Goal: Task Accomplishment & Management: Manage account settings

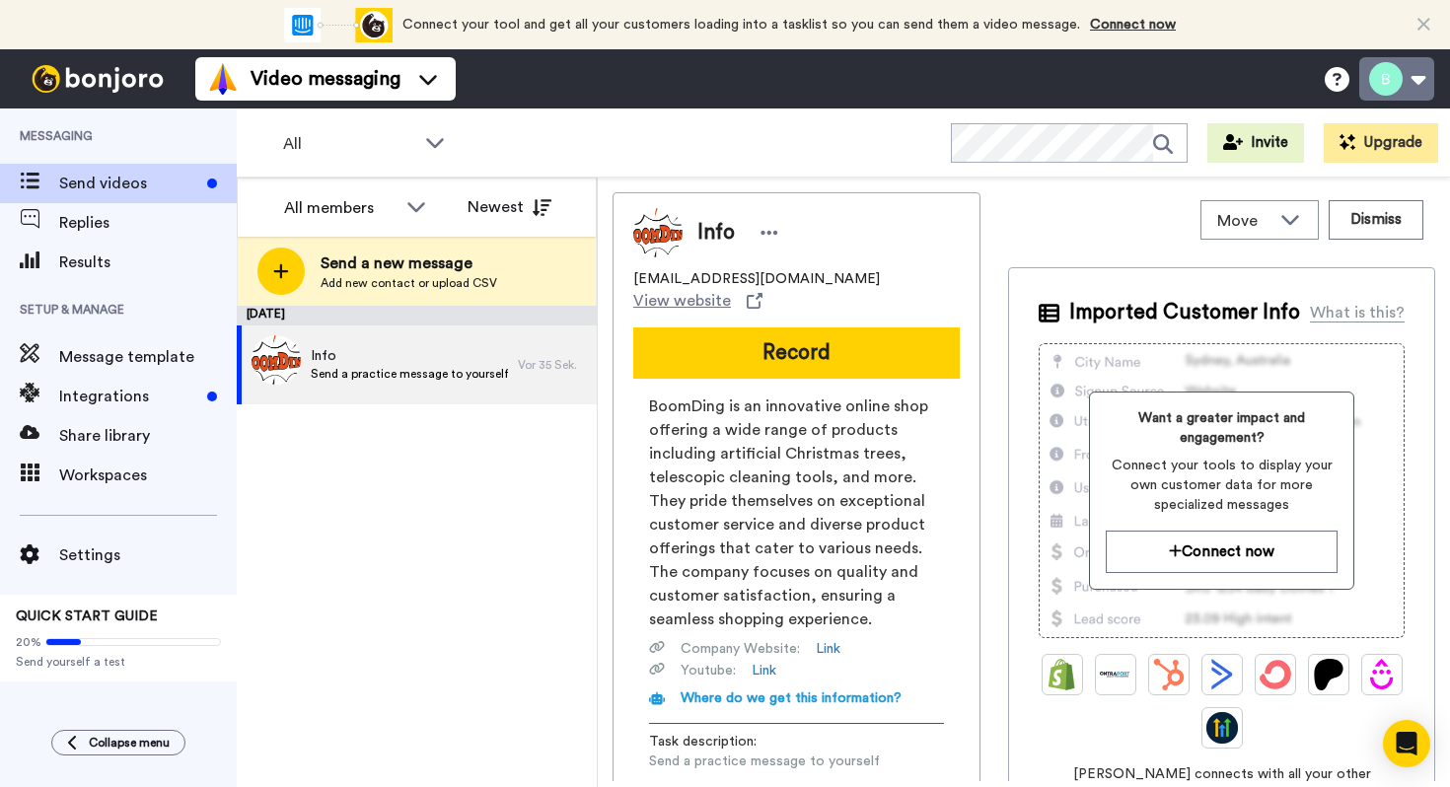
click at [1390, 63] on button at bounding box center [1397, 78] width 75 height 43
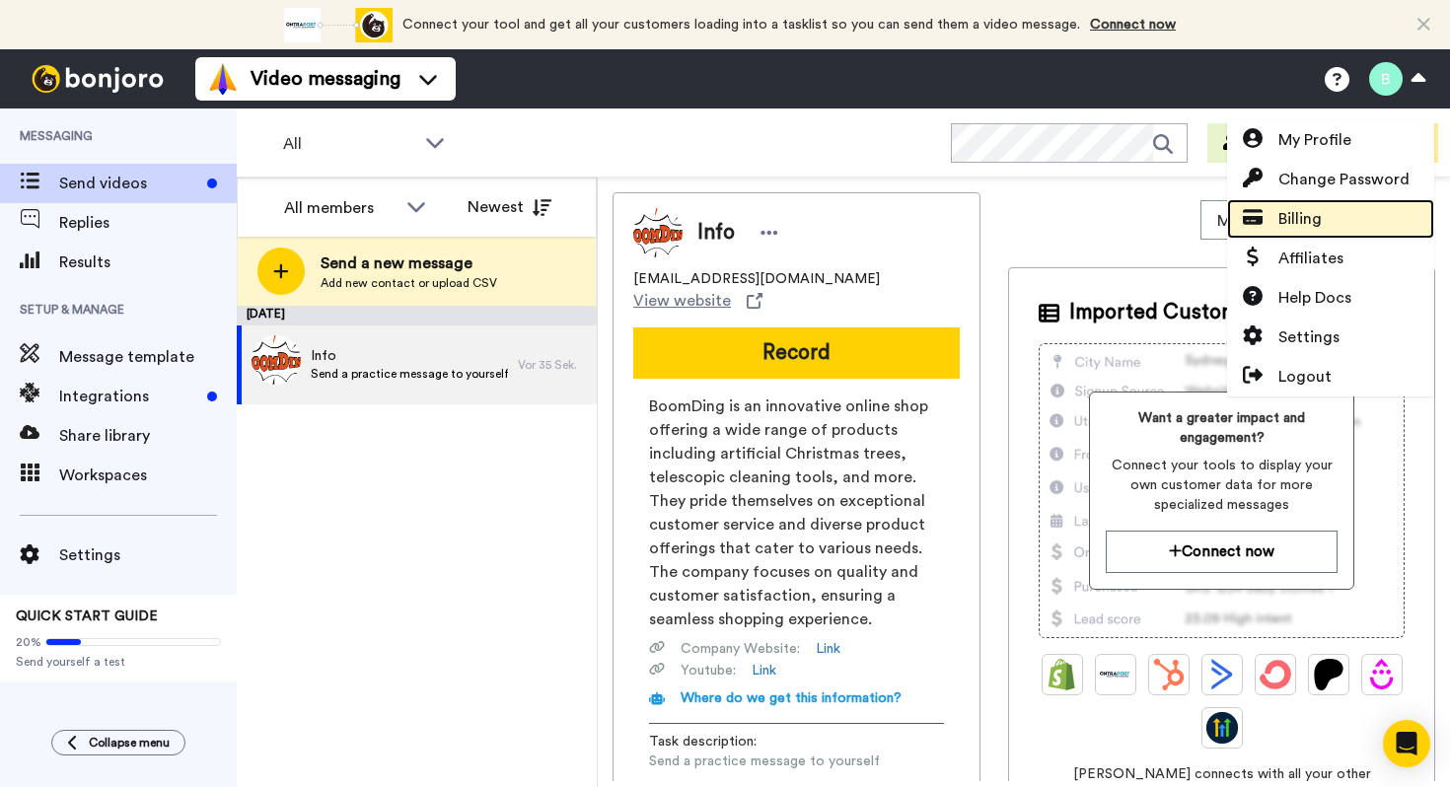
click at [1340, 212] on link "Billing" at bounding box center [1330, 218] width 207 height 39
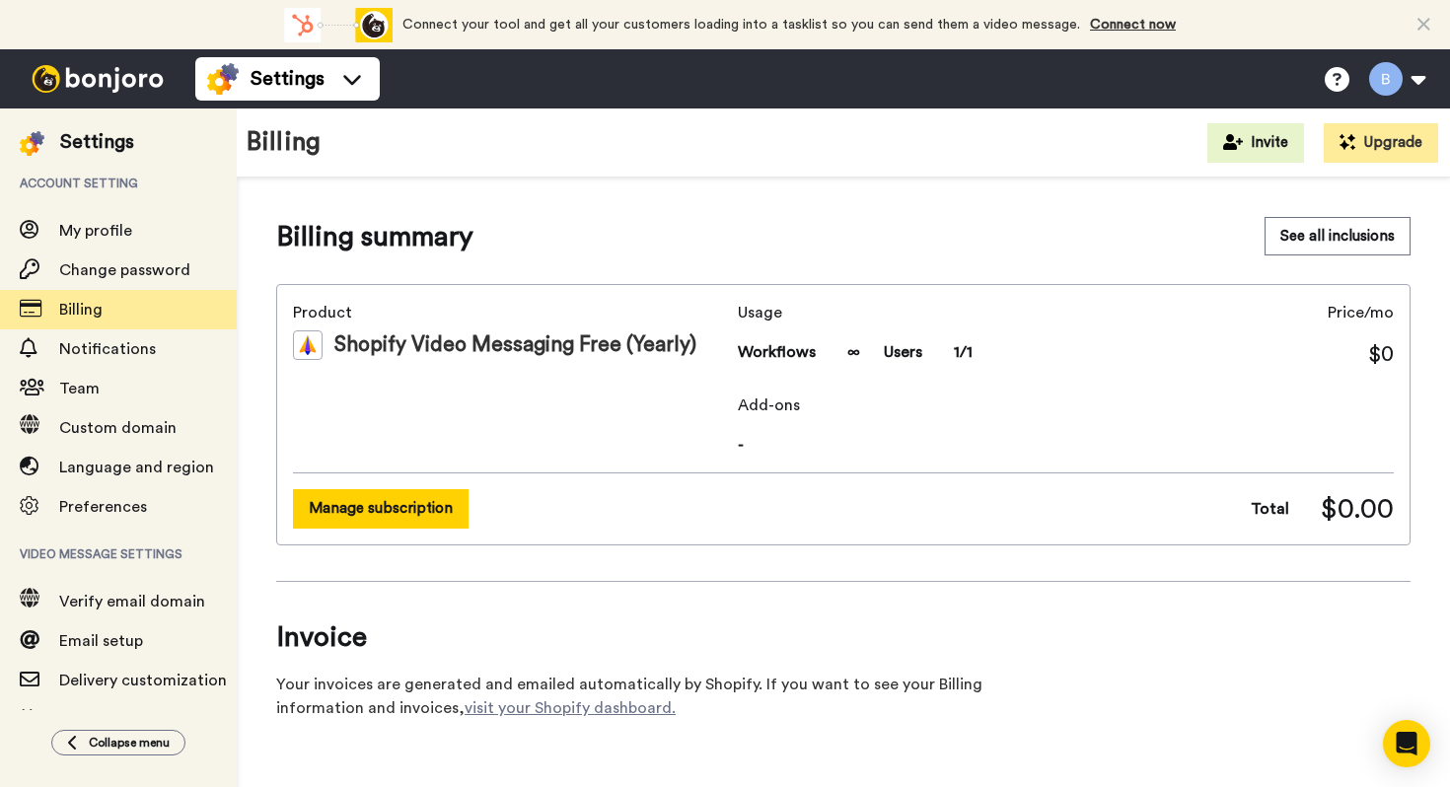
click at [394, 524] on button "Manage subscription" at bounding box center [381, 508] width 176 height 38
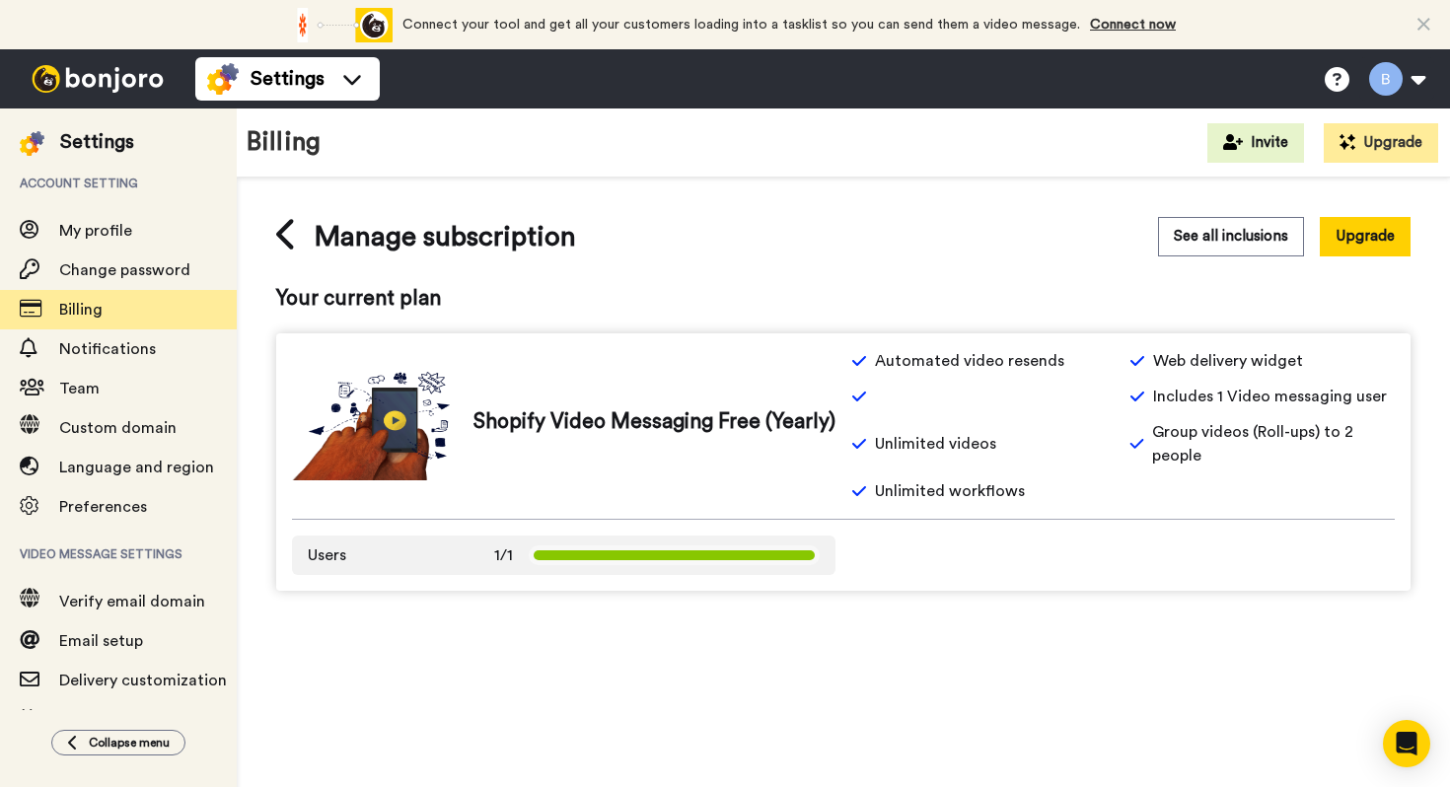
click at [462, 567] on div "Users 1/1" at bounding box center [564, 555] width 544 height 39
click at [1156, 234] on div "See all inclusions Upgrade" at bounding box center [1127, 236] width 567 height 39
click at [276, 234] on icon at bounding box center [285, 234] width 18 height 31
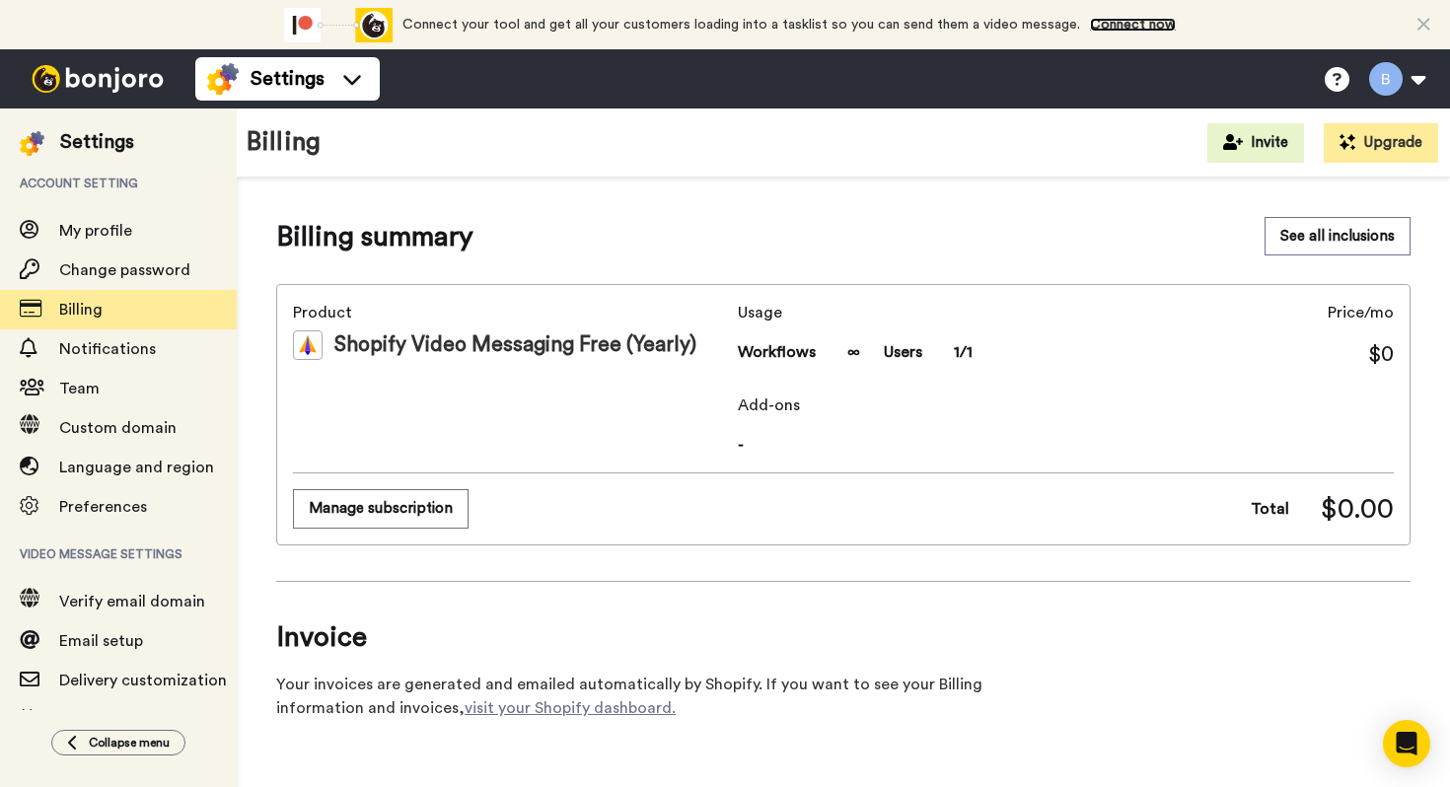
click at [1114, 30] on link "Connect now" at bounding box center [1133, 25] width 86 height 14
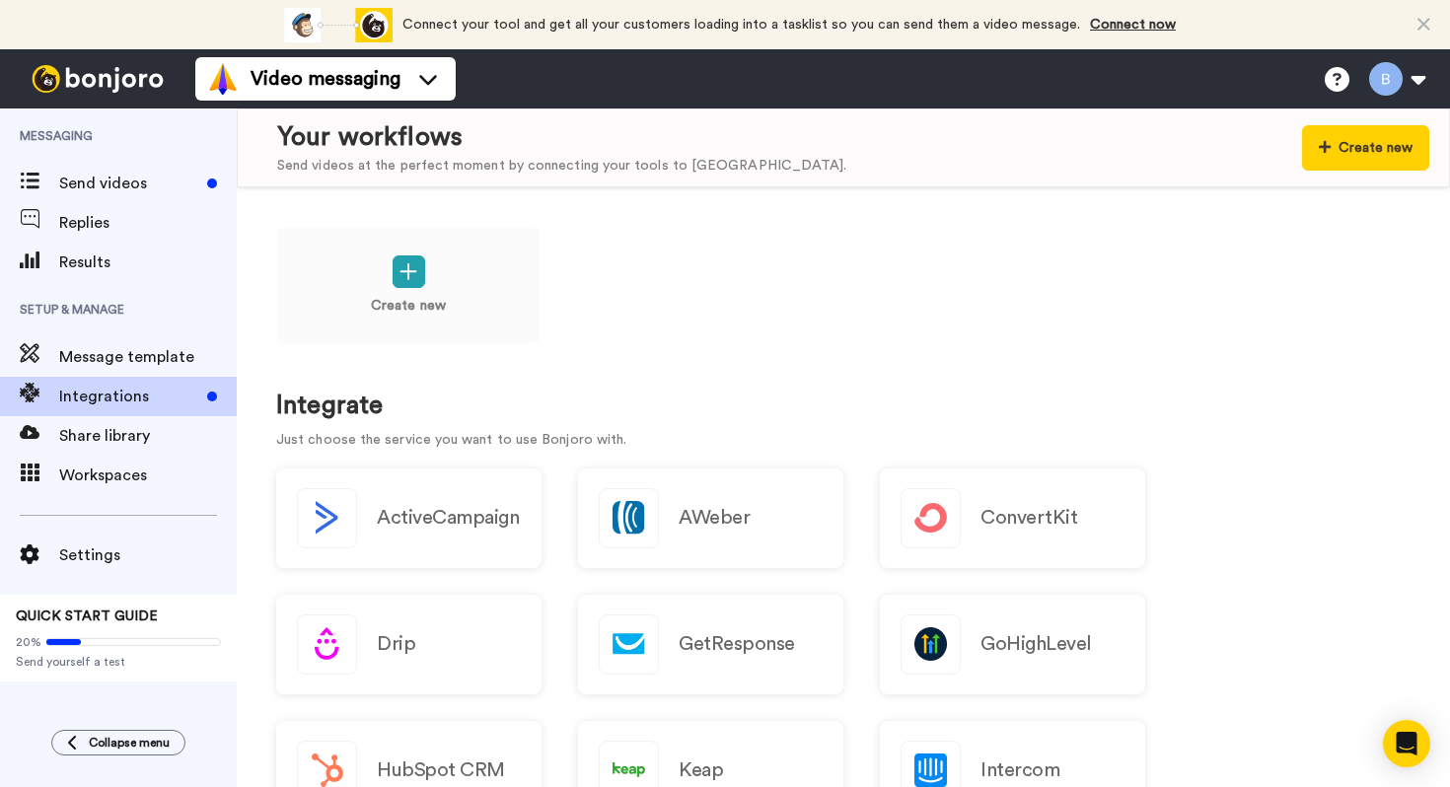
click at [1296, 171] on div "Your workflows Send videos at the perfect moment by connecting your tools to Bo…" at bounding box center [853, 147] width 1152 height 57
click at [1318, 167] on button "Create new" at bounding box center [1365, 147] width 127 height 45
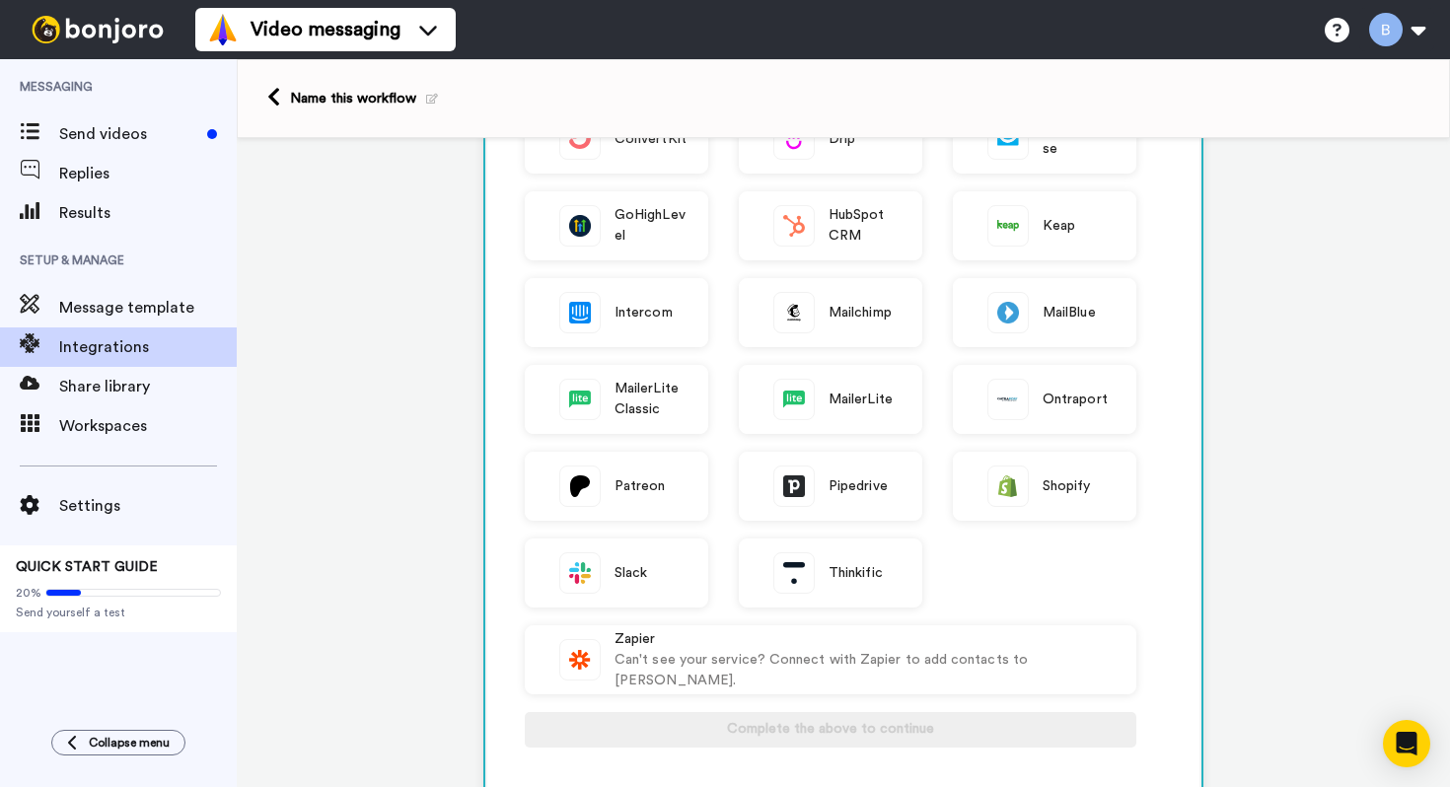
scroll to position [354, 0]
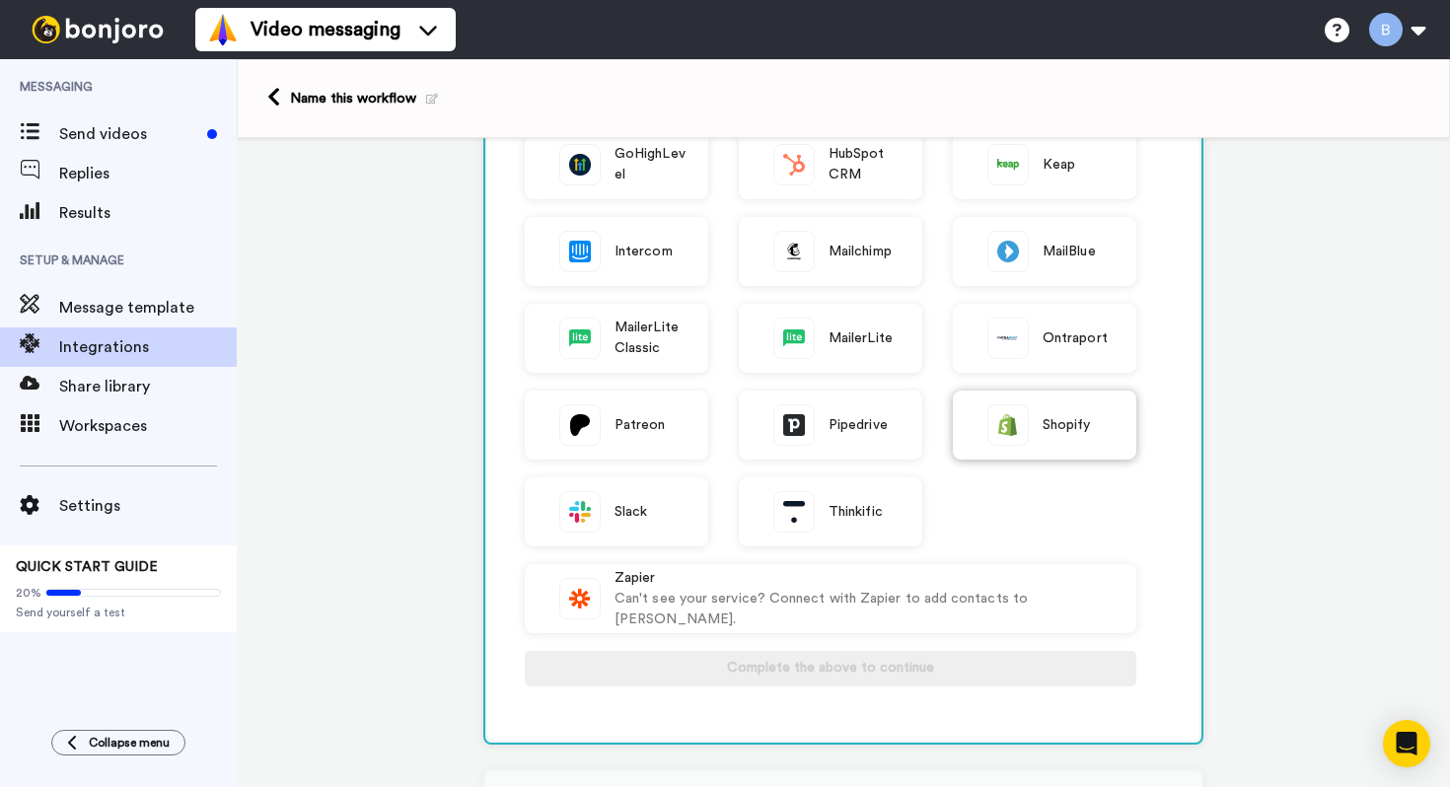
click at [1083, 429] on span "Shopify" at bounding box center [1067, 425] width 48 height 21
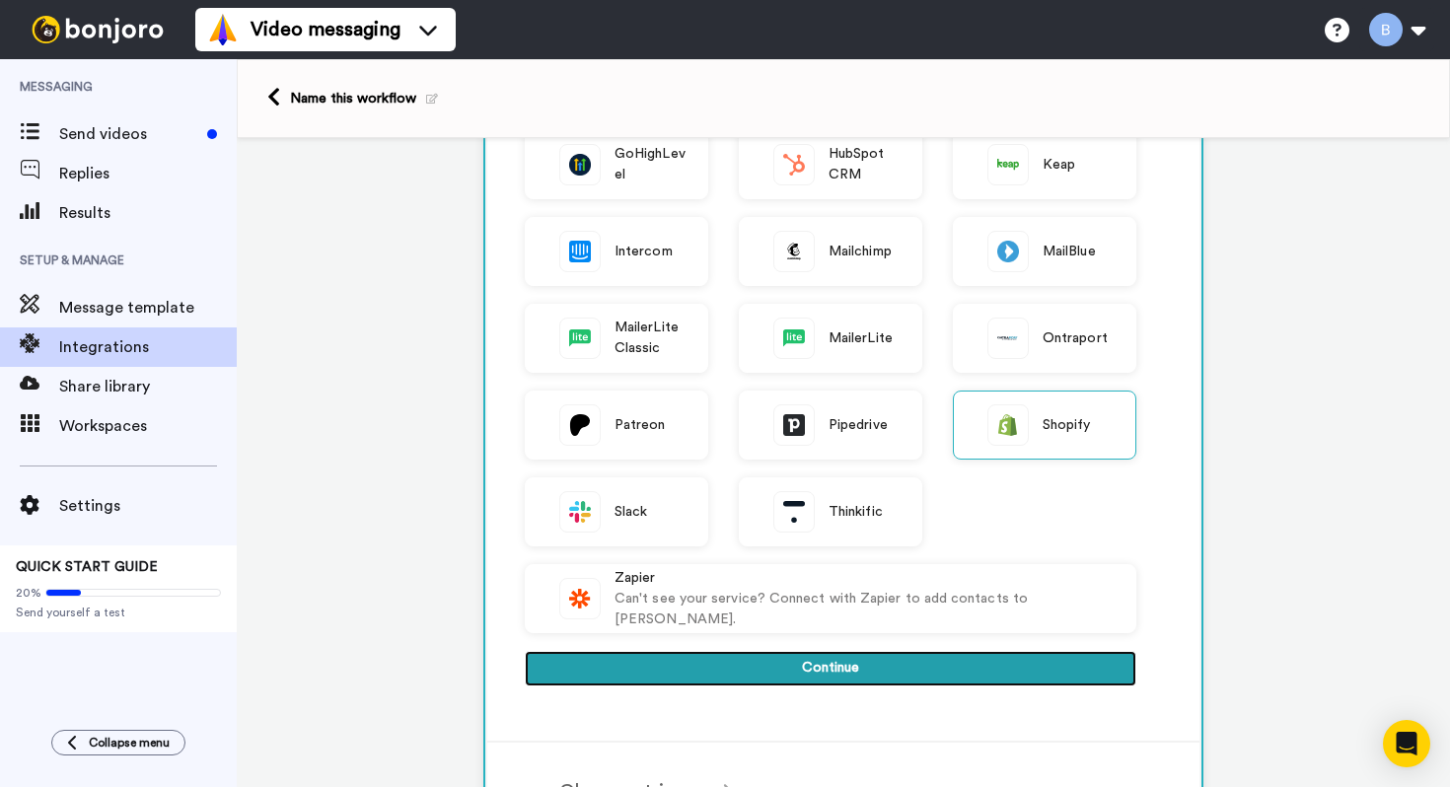
click at [845, 667] on button "Continue" at bounding box center [831, 669] width 612 height 36
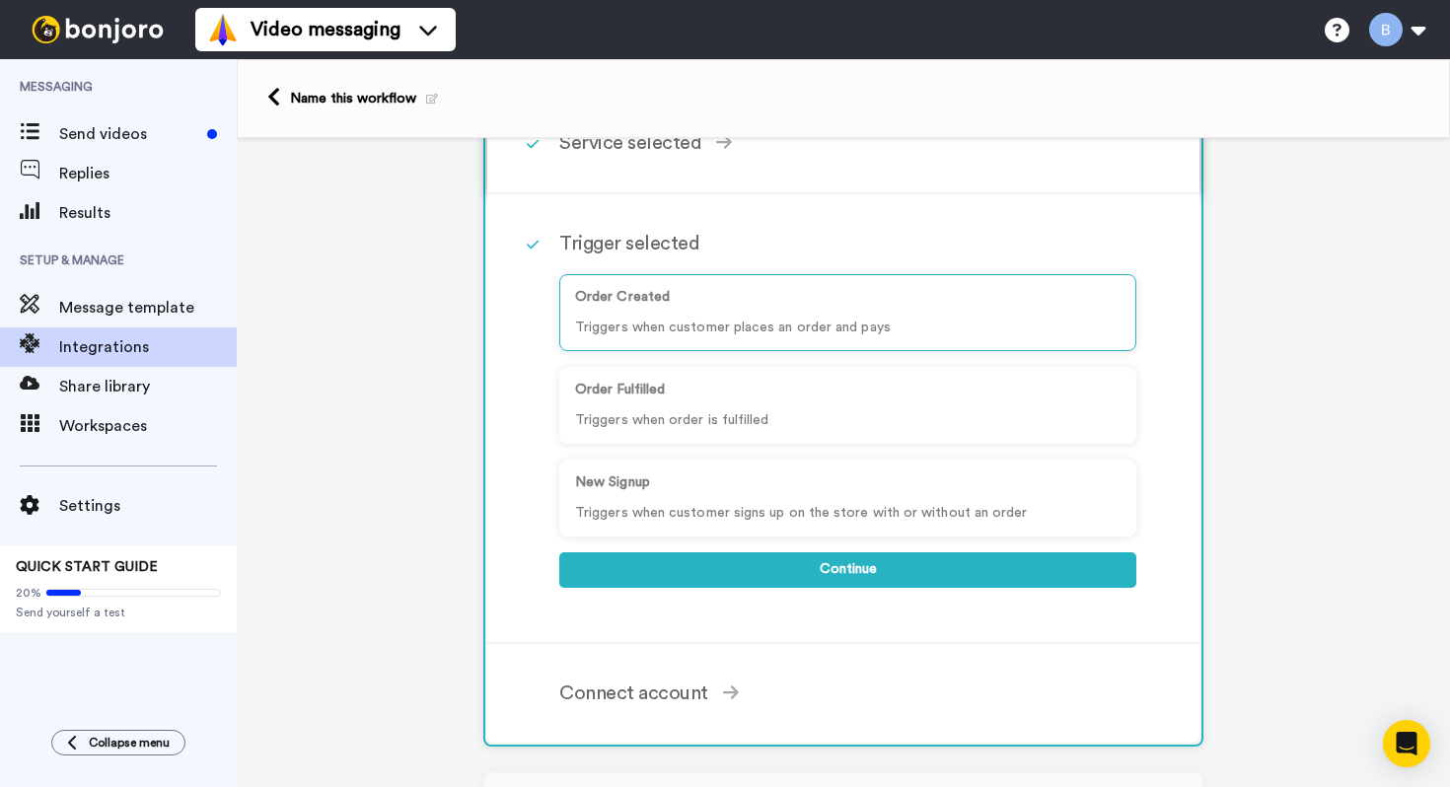
scroll to position [115, 0]
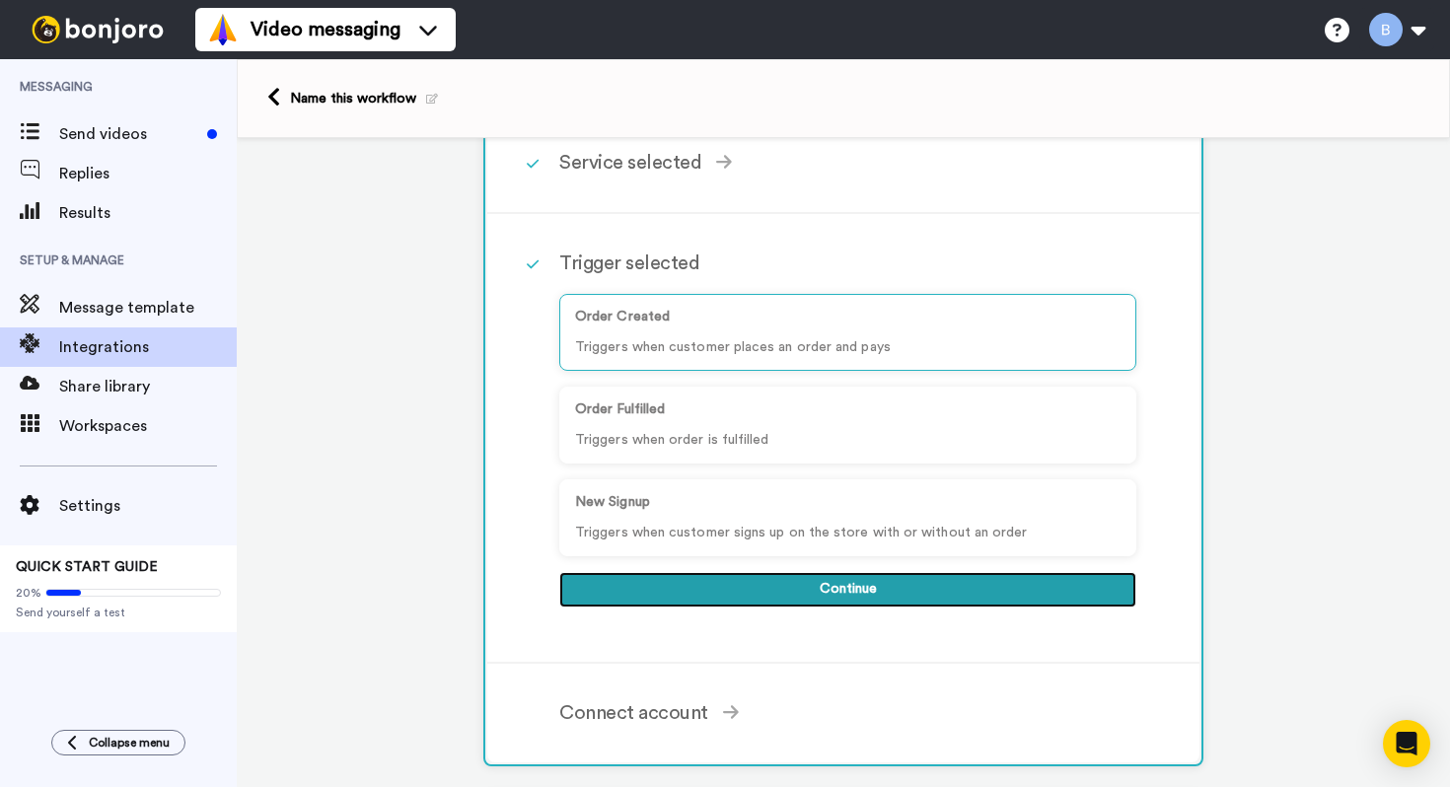
click at [909, 601] on button "Continue" at bounding box center [847, 590] width 577 height 36
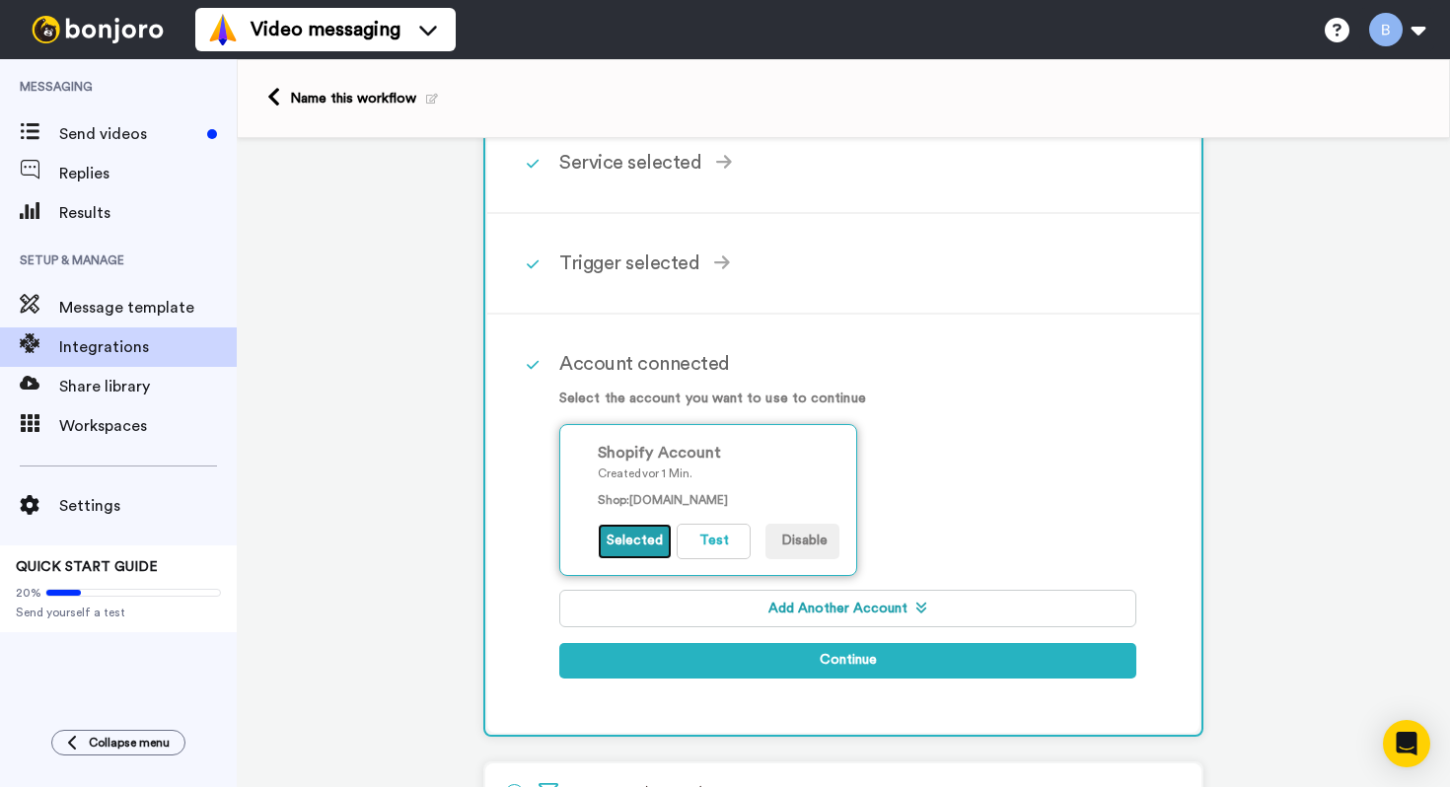
click at [614, 541] on button "Selected" at bounding box center [635, 542] width 74 height 36
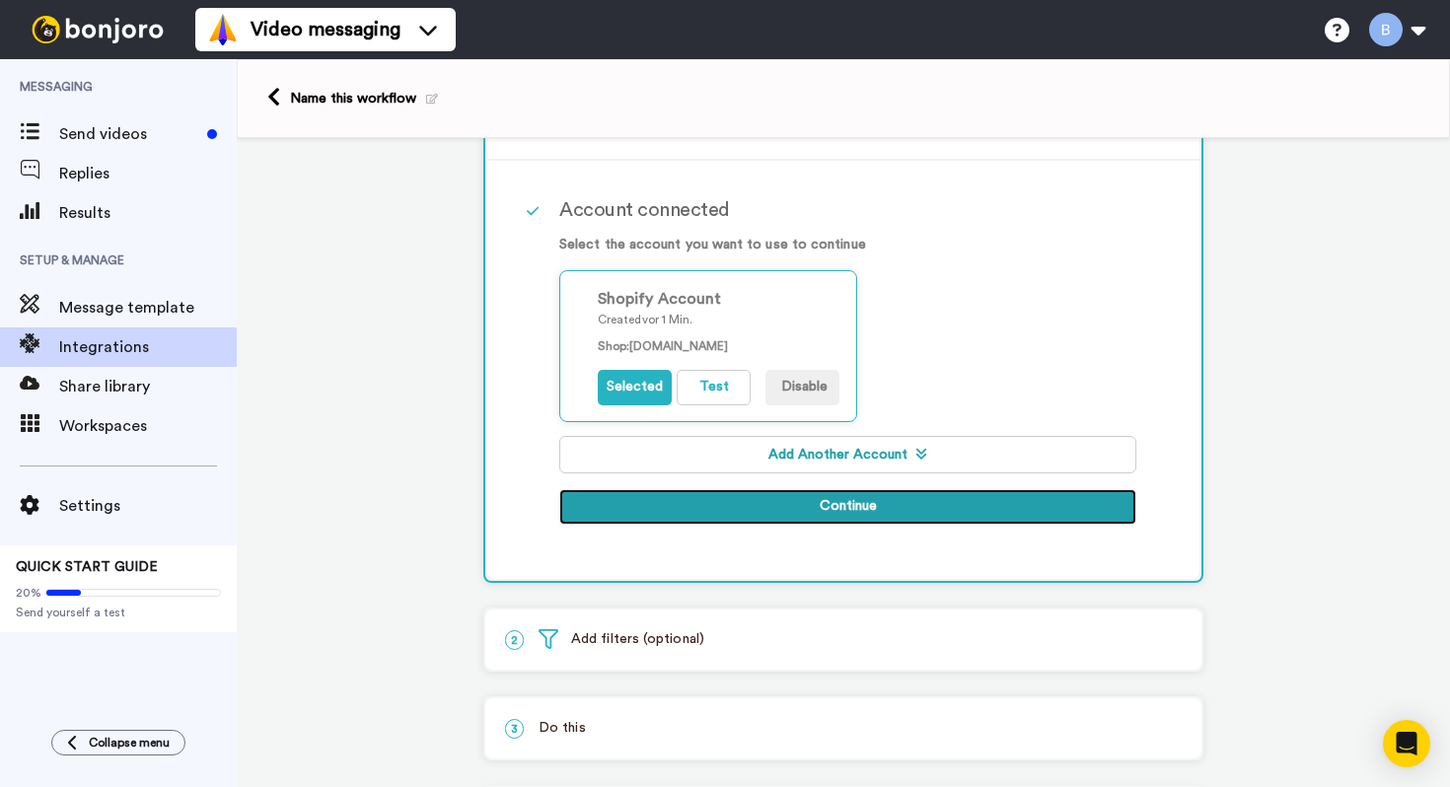
click at [703, 520] on button "Continue" at bounding box center [847, 507] width 577 height 36
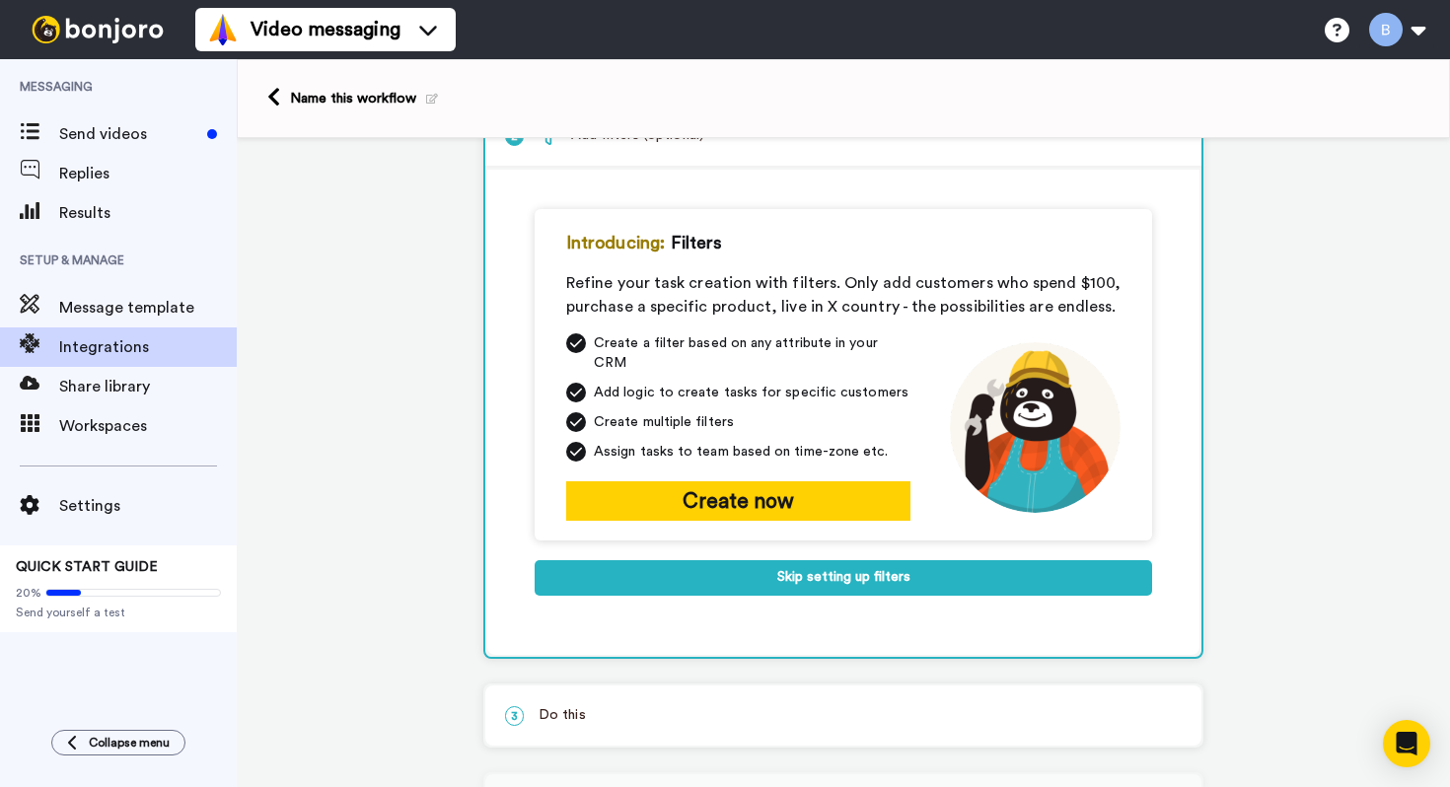
scroll to position [125, 0]
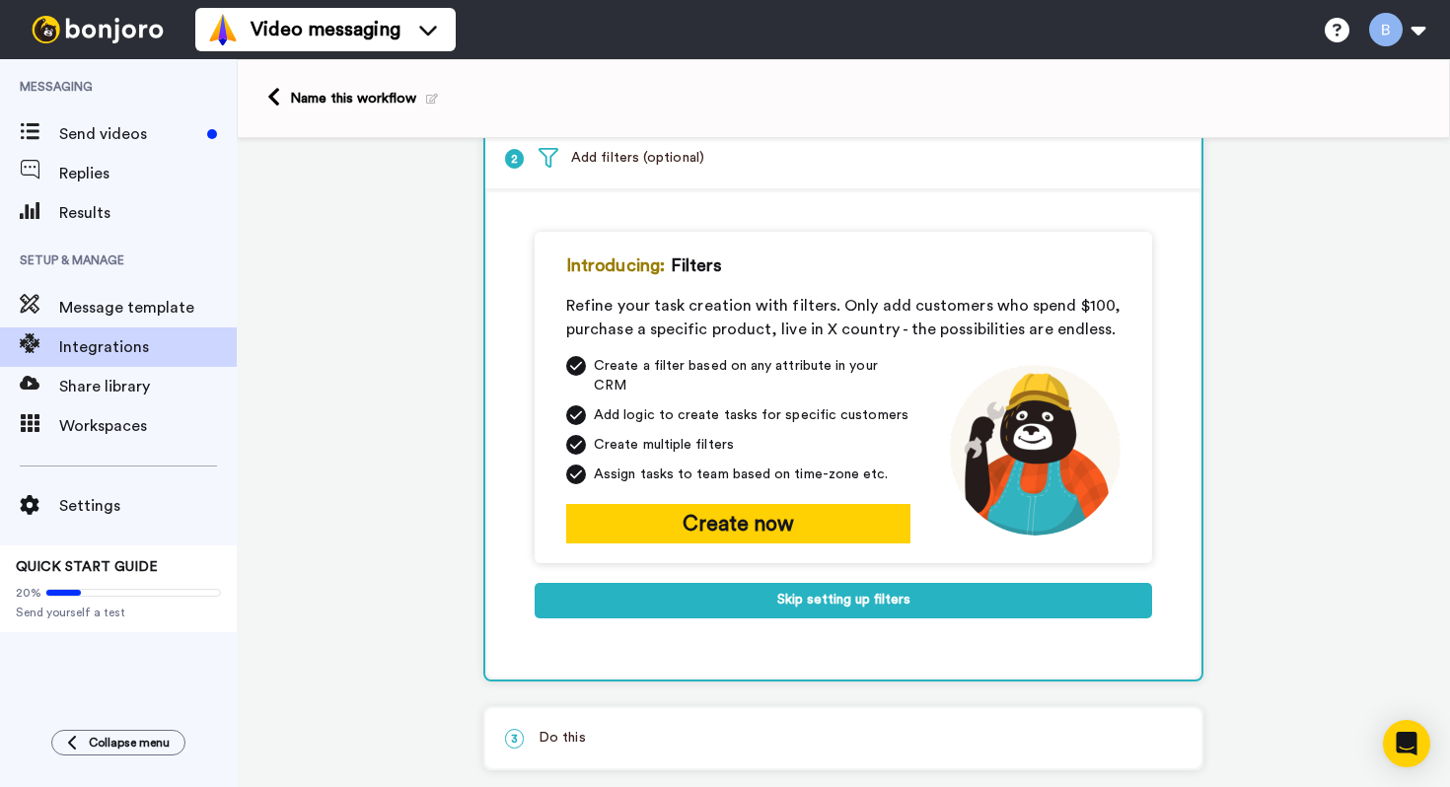
click at [748, 605] on div "Introducing: Filters Refine your task creation with filters. Only add customers…" at bounding box center [844, 435] width 618 height 407
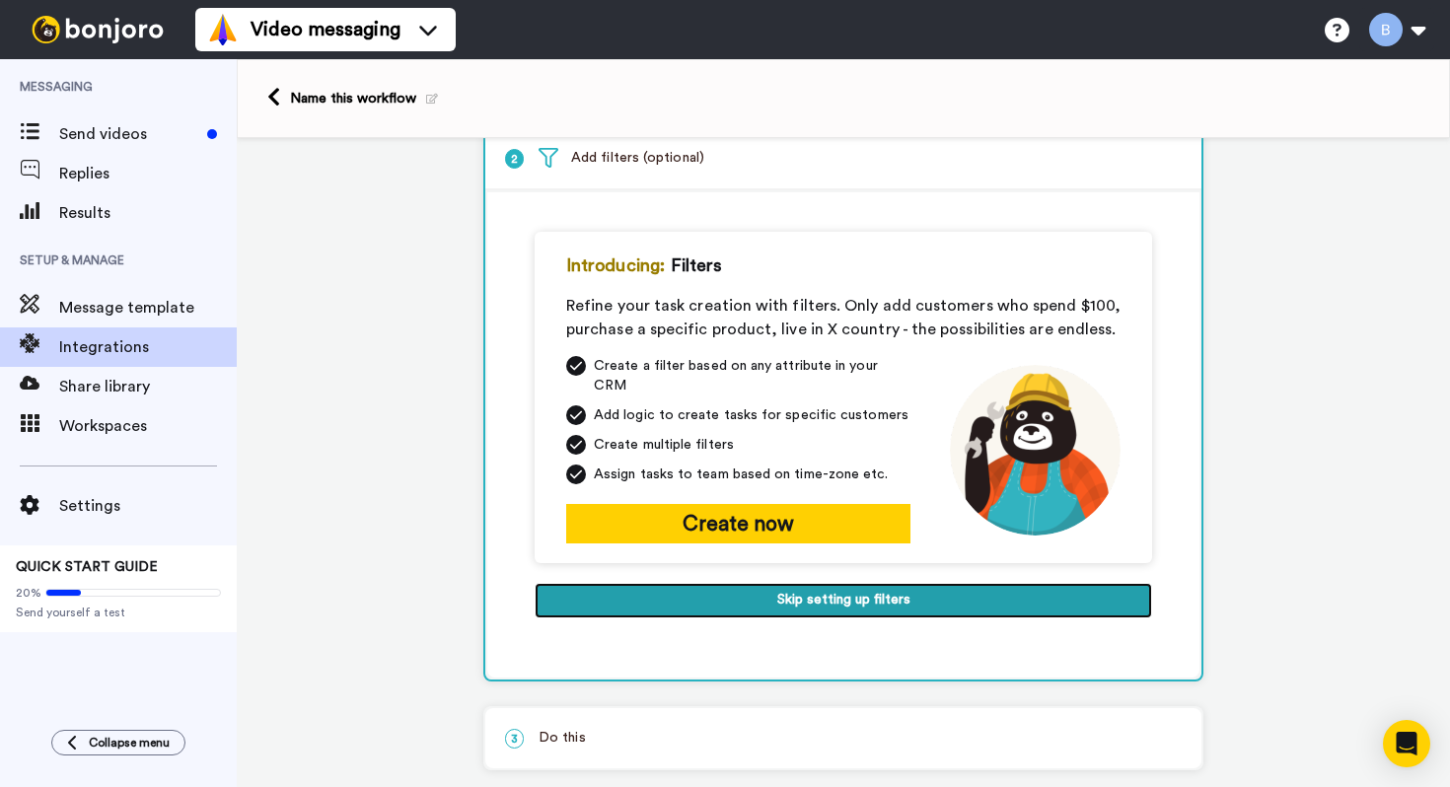
click at [769, 587] on button "Skip setting up filters" at bounding box center [844, 601] width 618 height 36
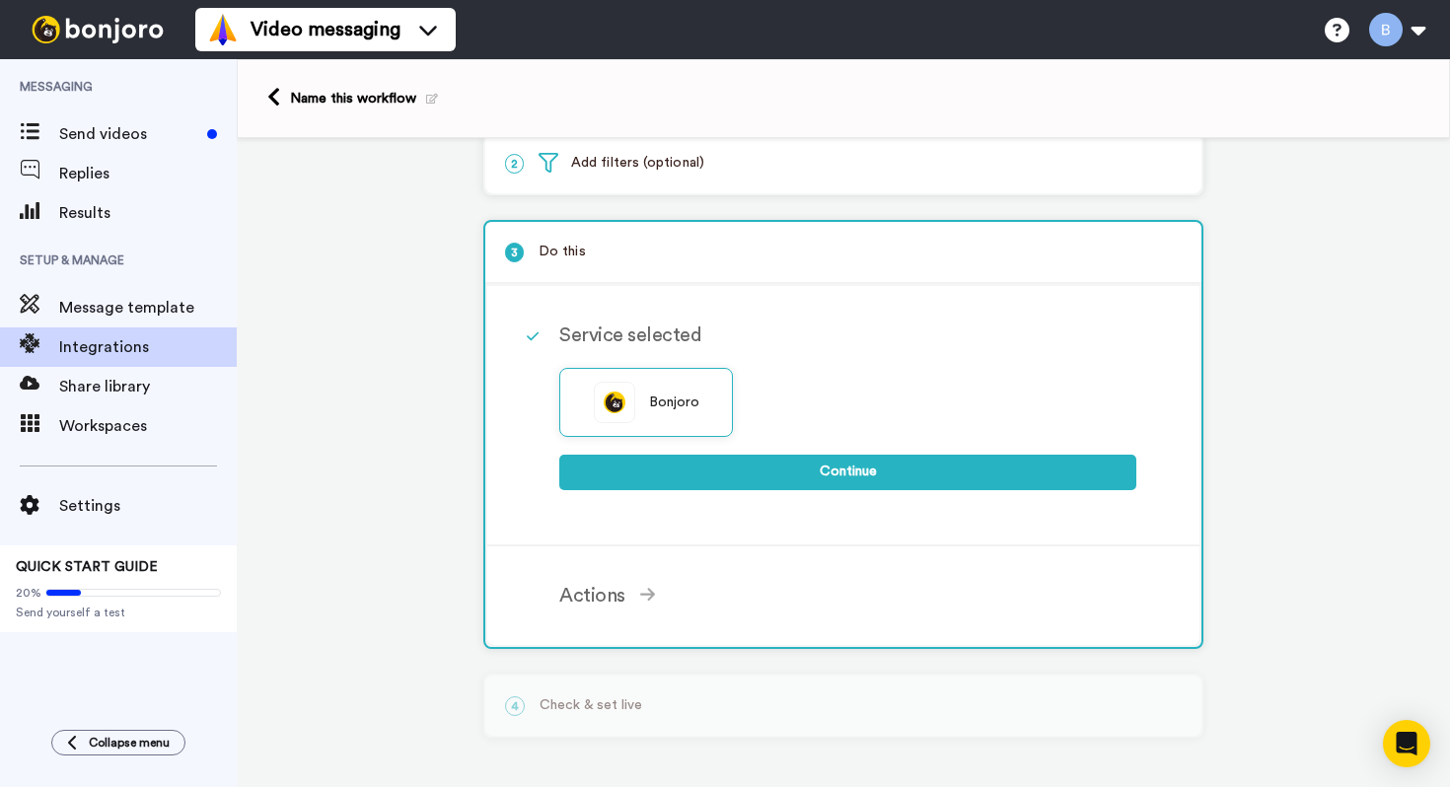
scroll to position [124, 0]
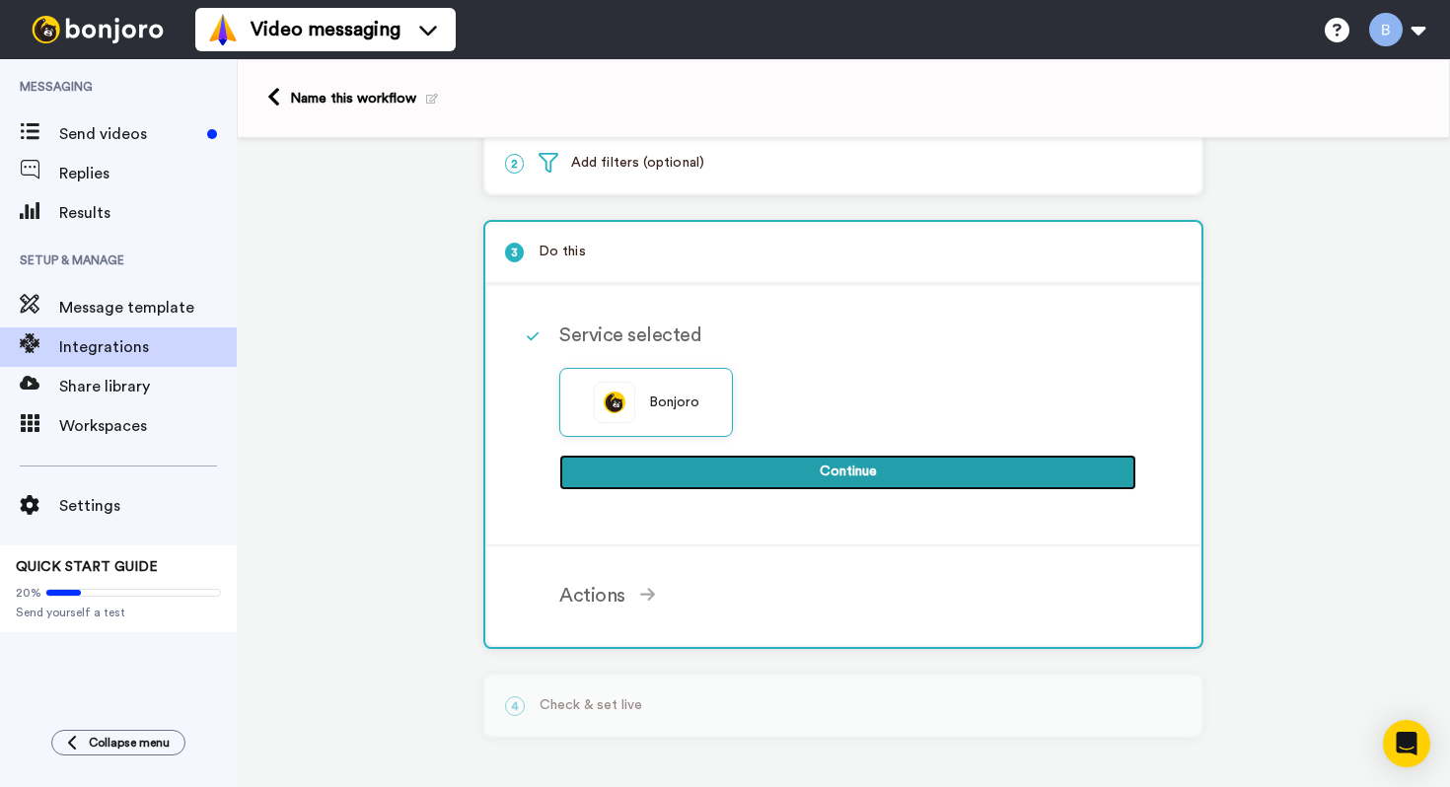
click at [805, 485] on button "Continue" at bounding box center [847, 473] width 577 height 36
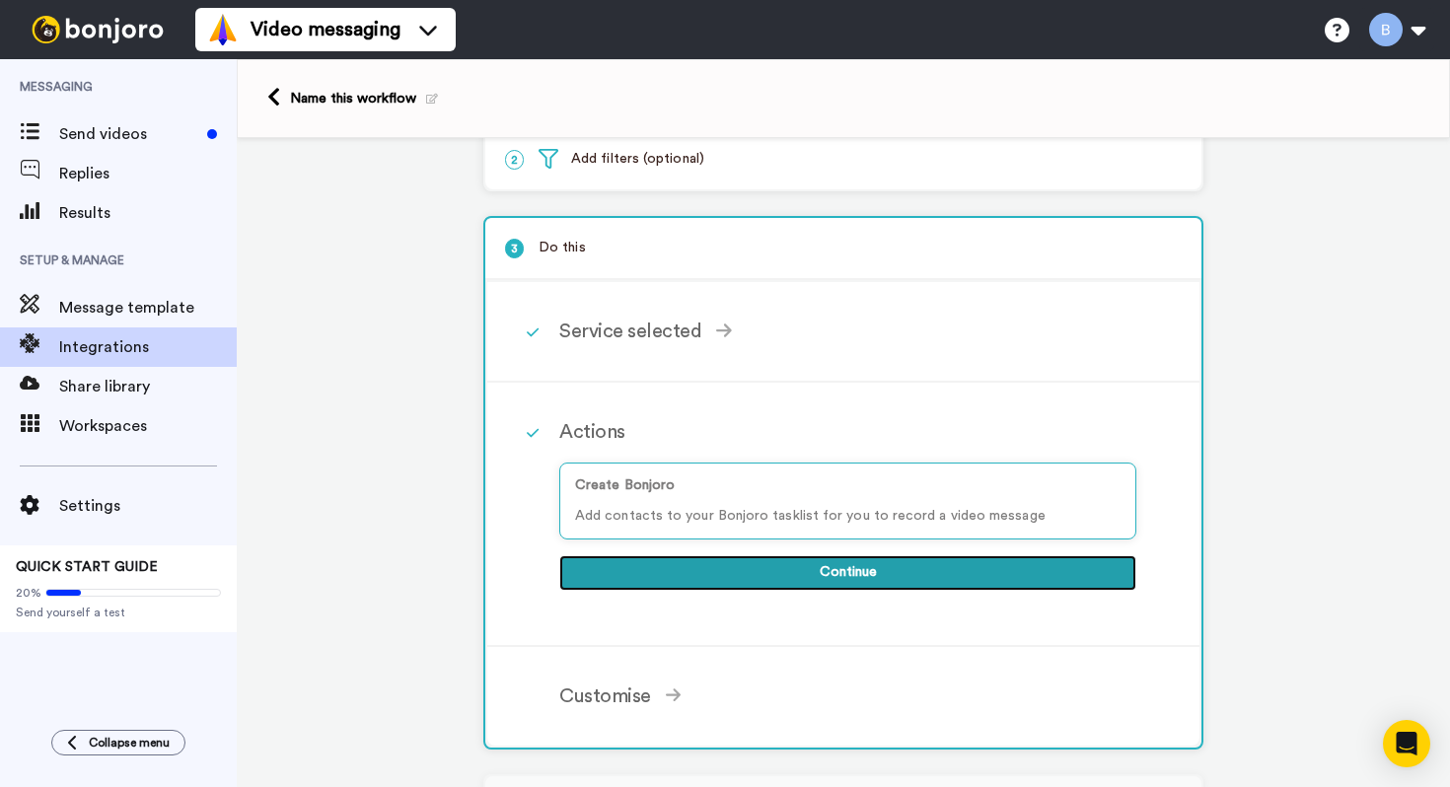
click at [866, 591] on button "Continue" at bounding box center [847, 573] width 577 height 36
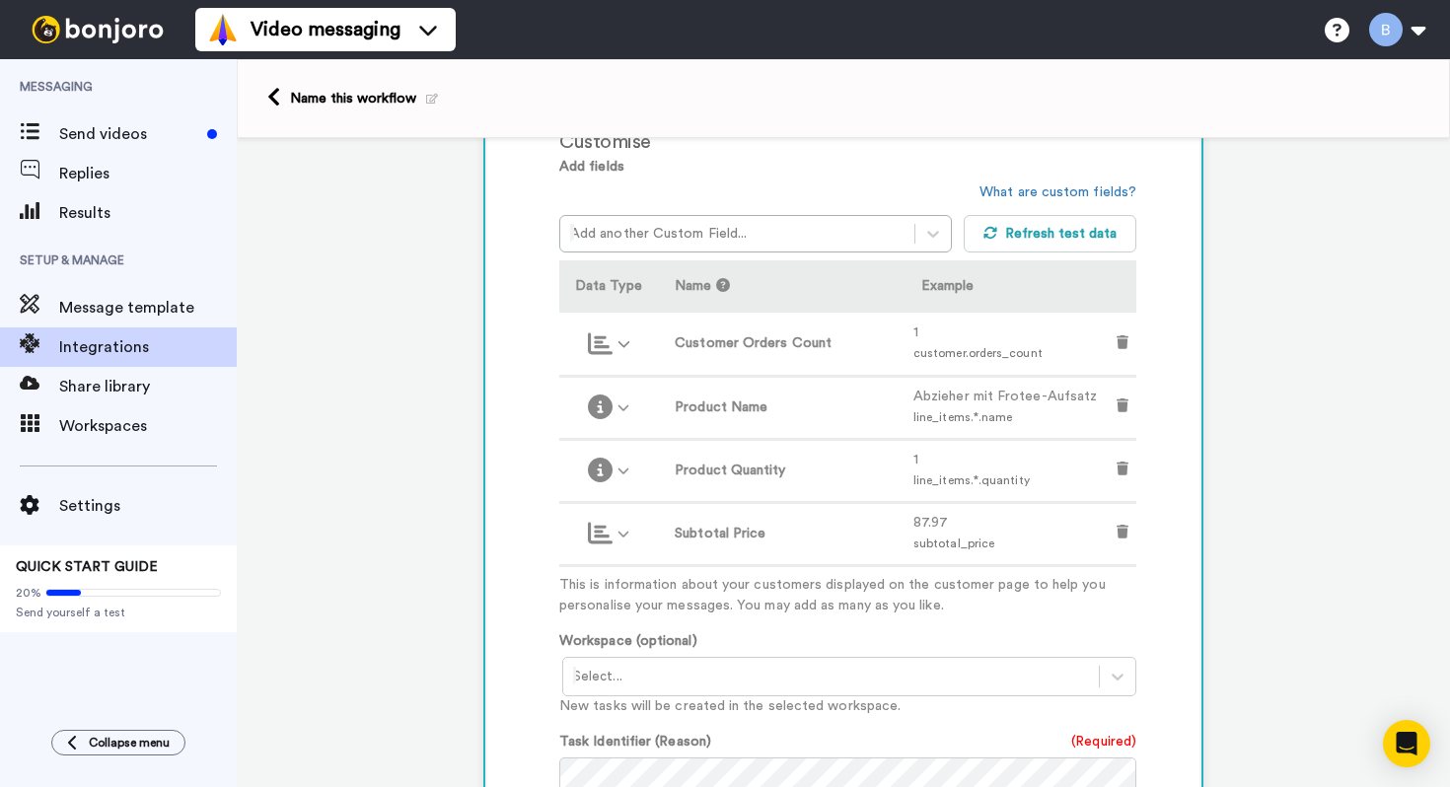
scroll to position [527, 0]
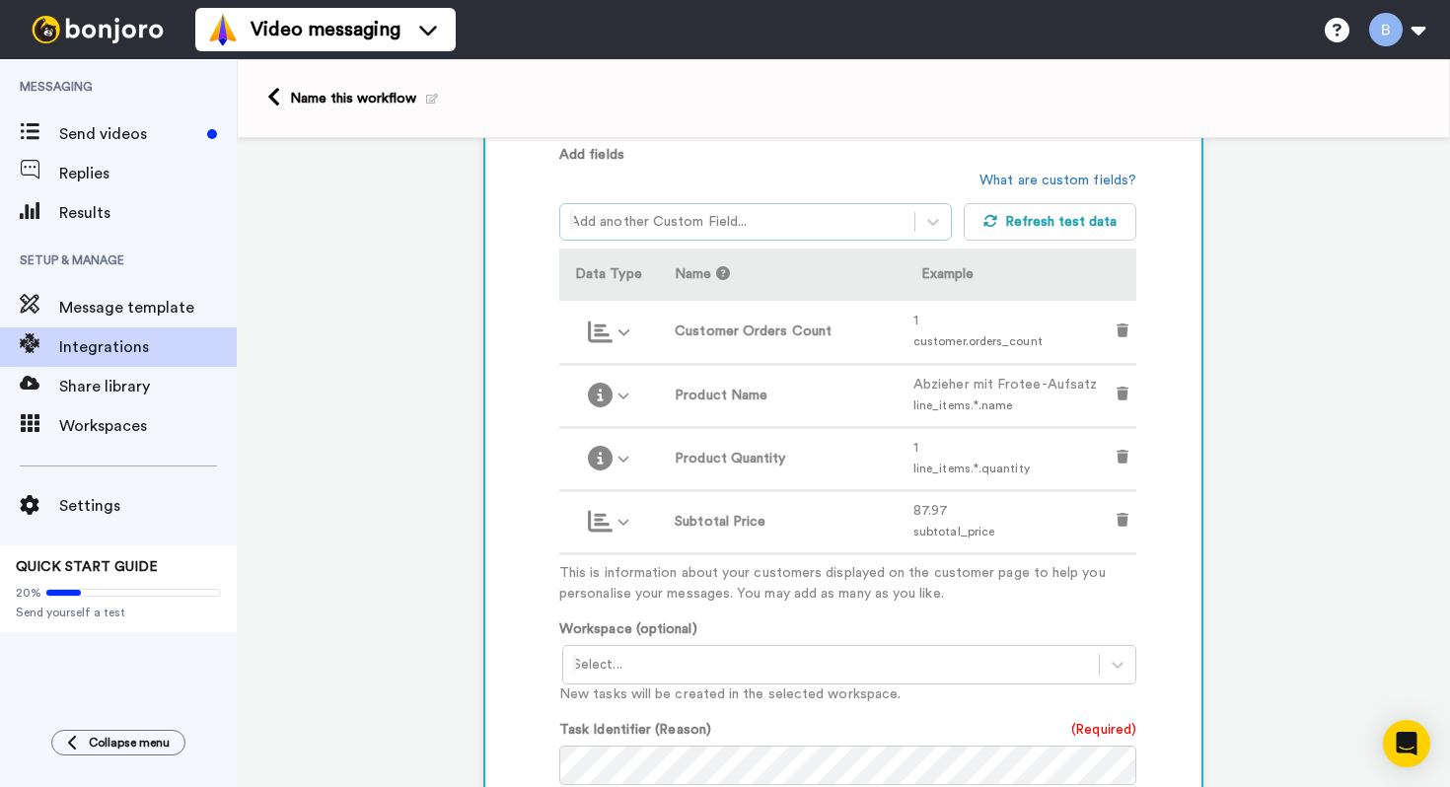
click at [860, 232] on div at bounding box center [737, 222] width 334 height 24
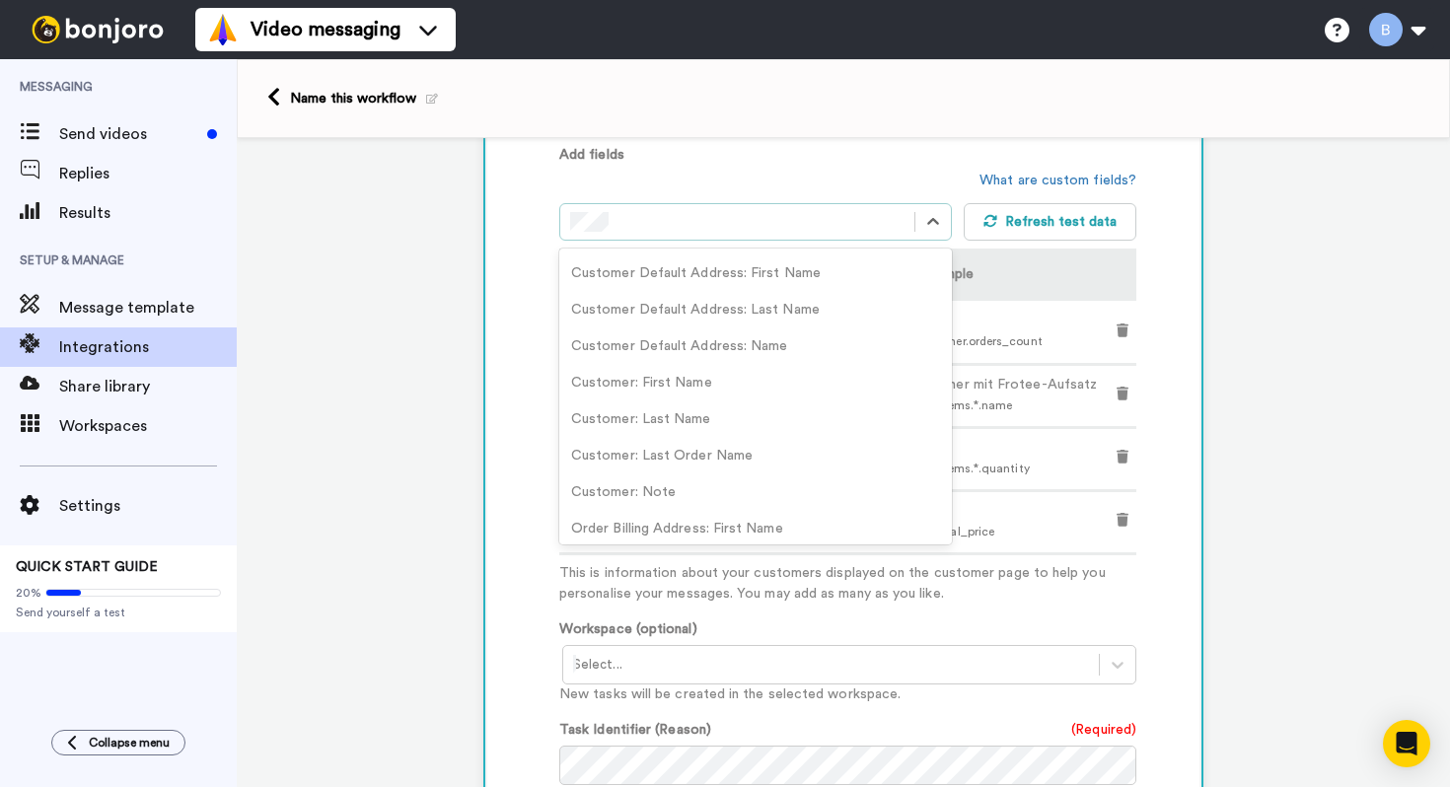
scroll to position [157, 0]
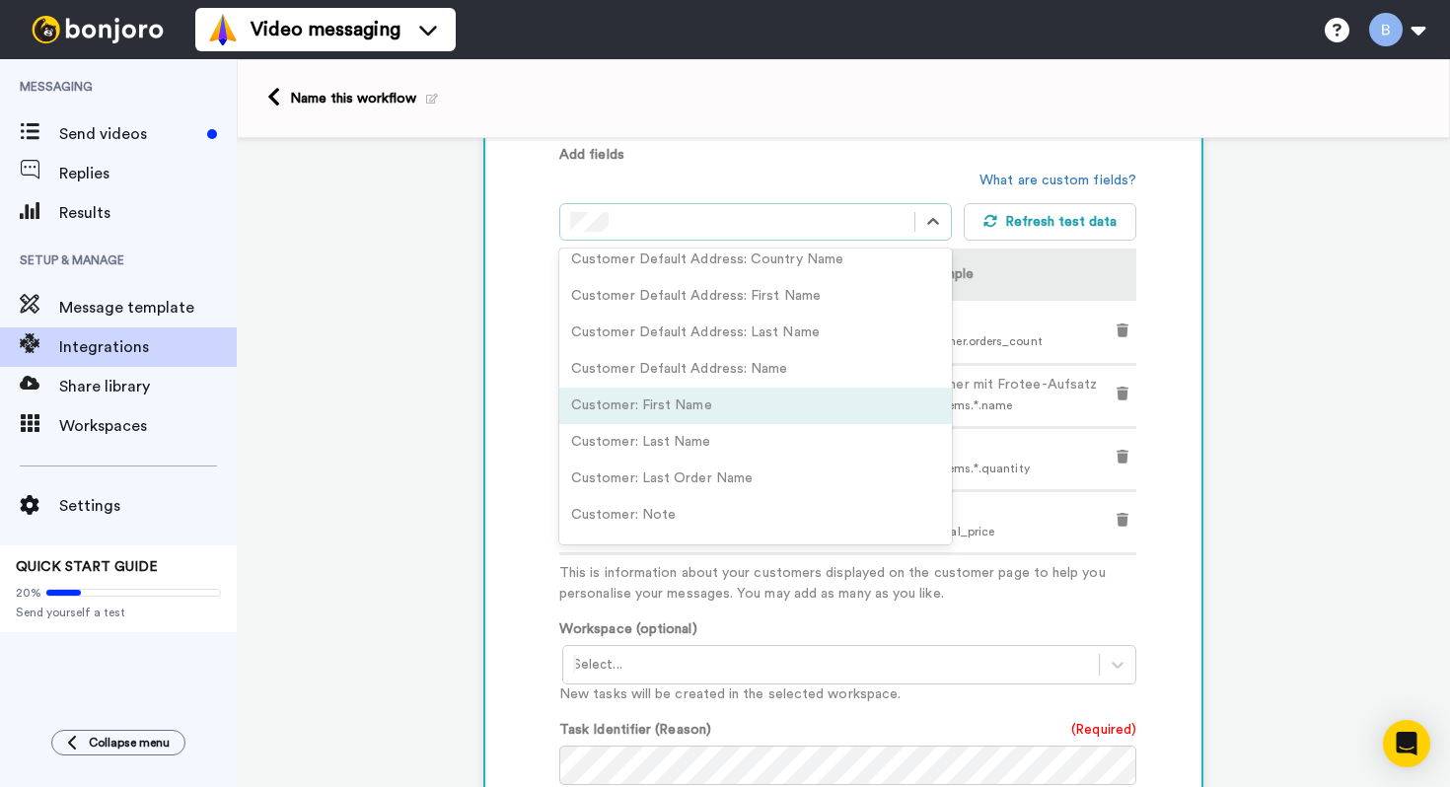
click at [740, 398] on div "Customer: First Name" at bounding box center [755, 406] width 393 height 37
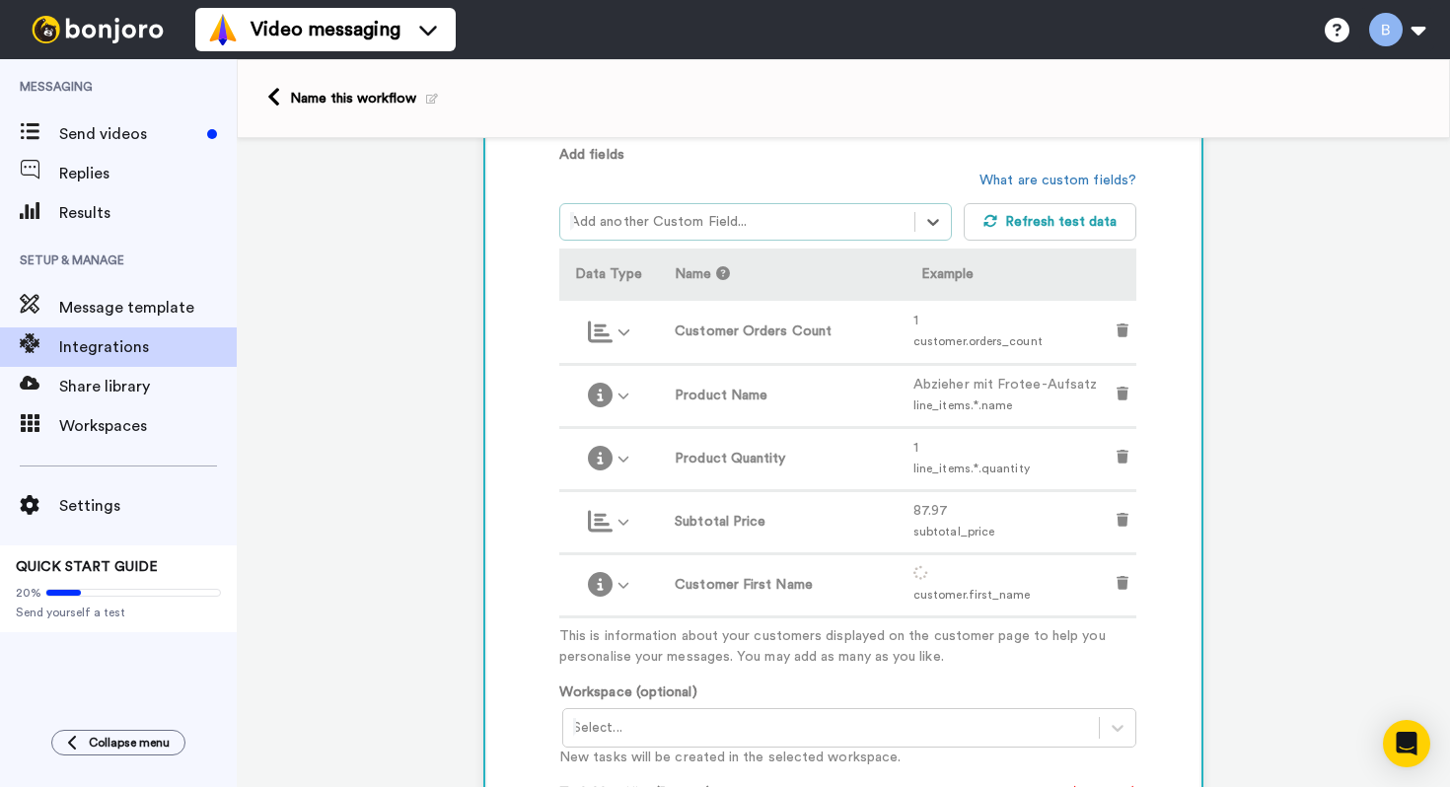
click at [820, 215] on div at bounding box center [737, 222] width 334 height 24
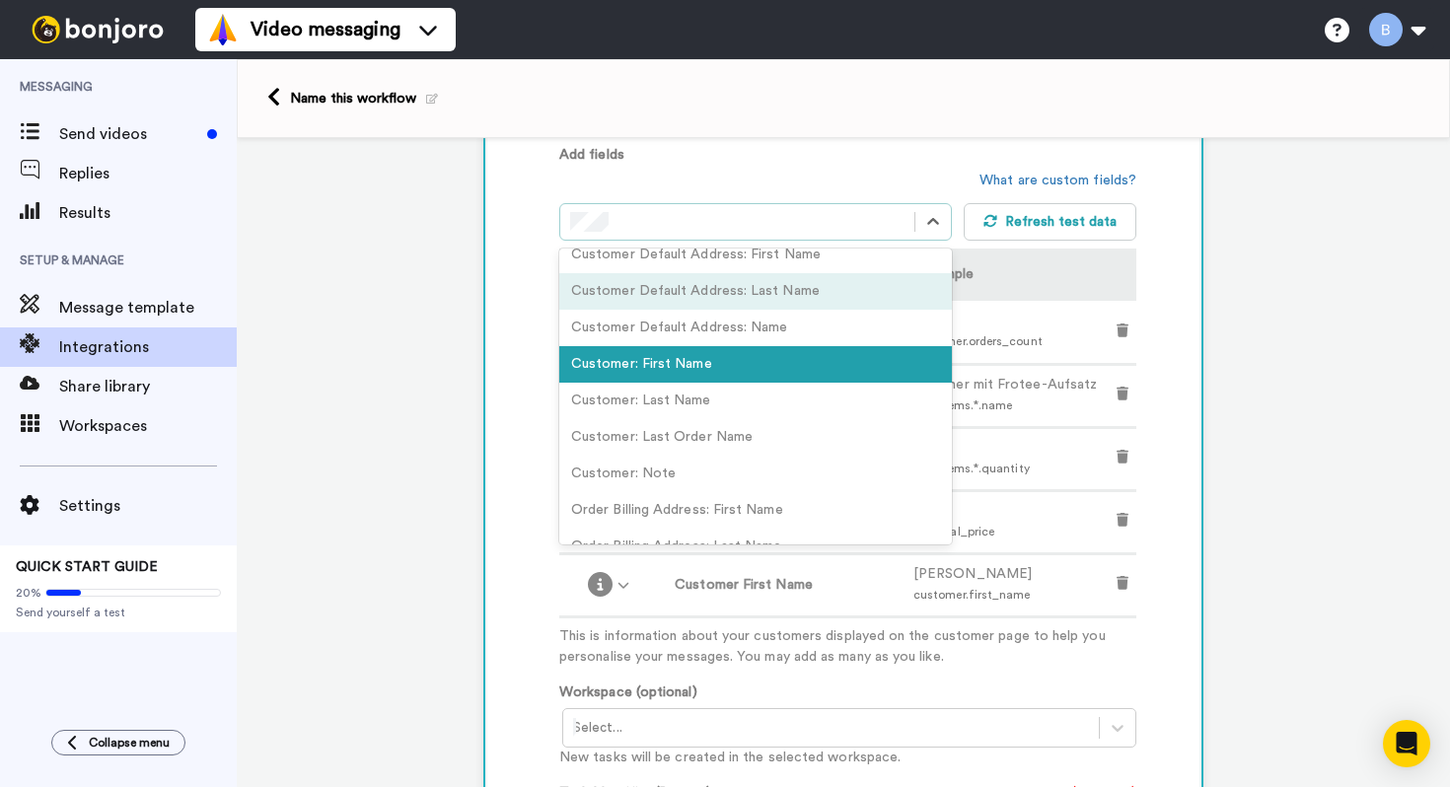
scroll to position [197, 0]
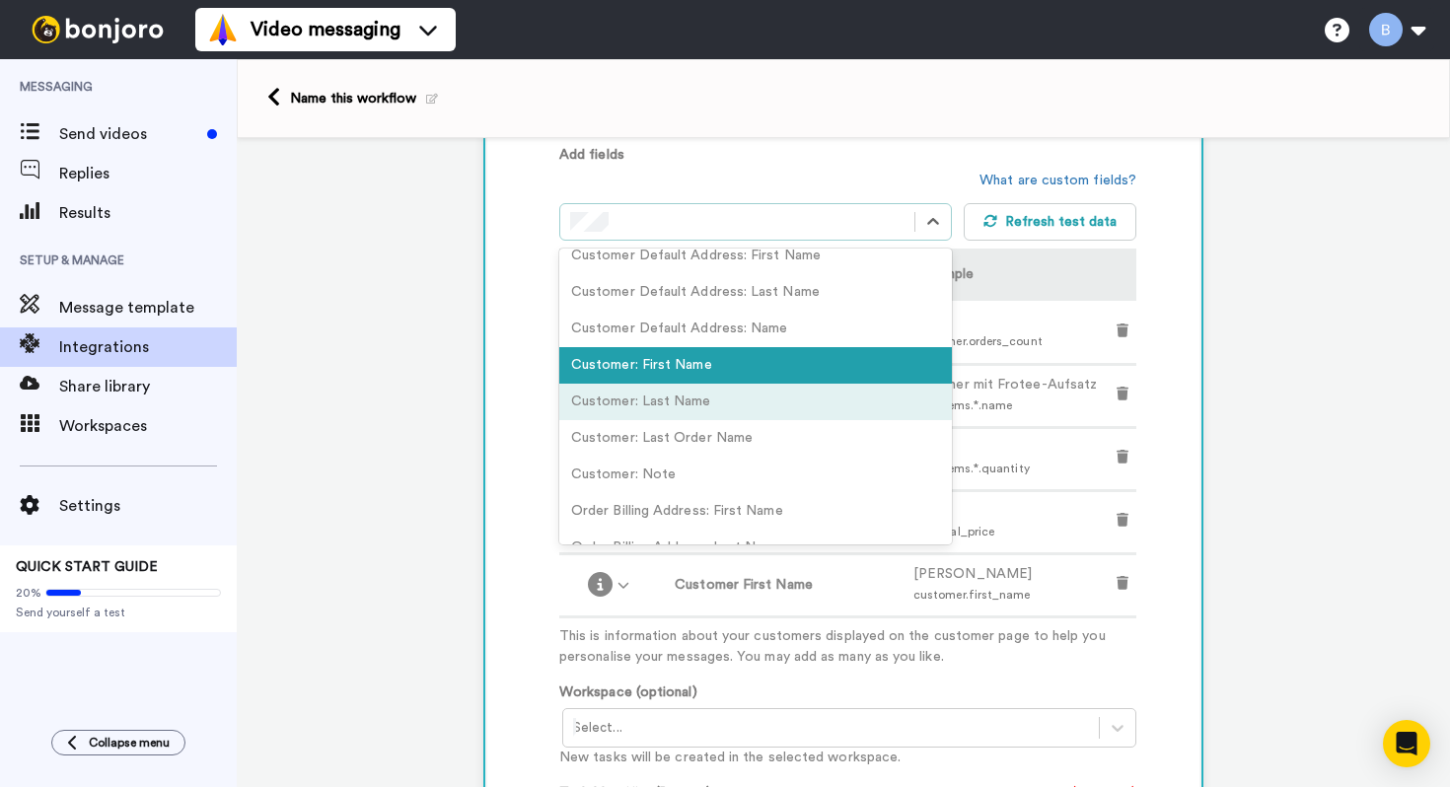
click at [699, 405] on div "Customer: Last Name" at bounding box center [755, 402] width 393 height 37
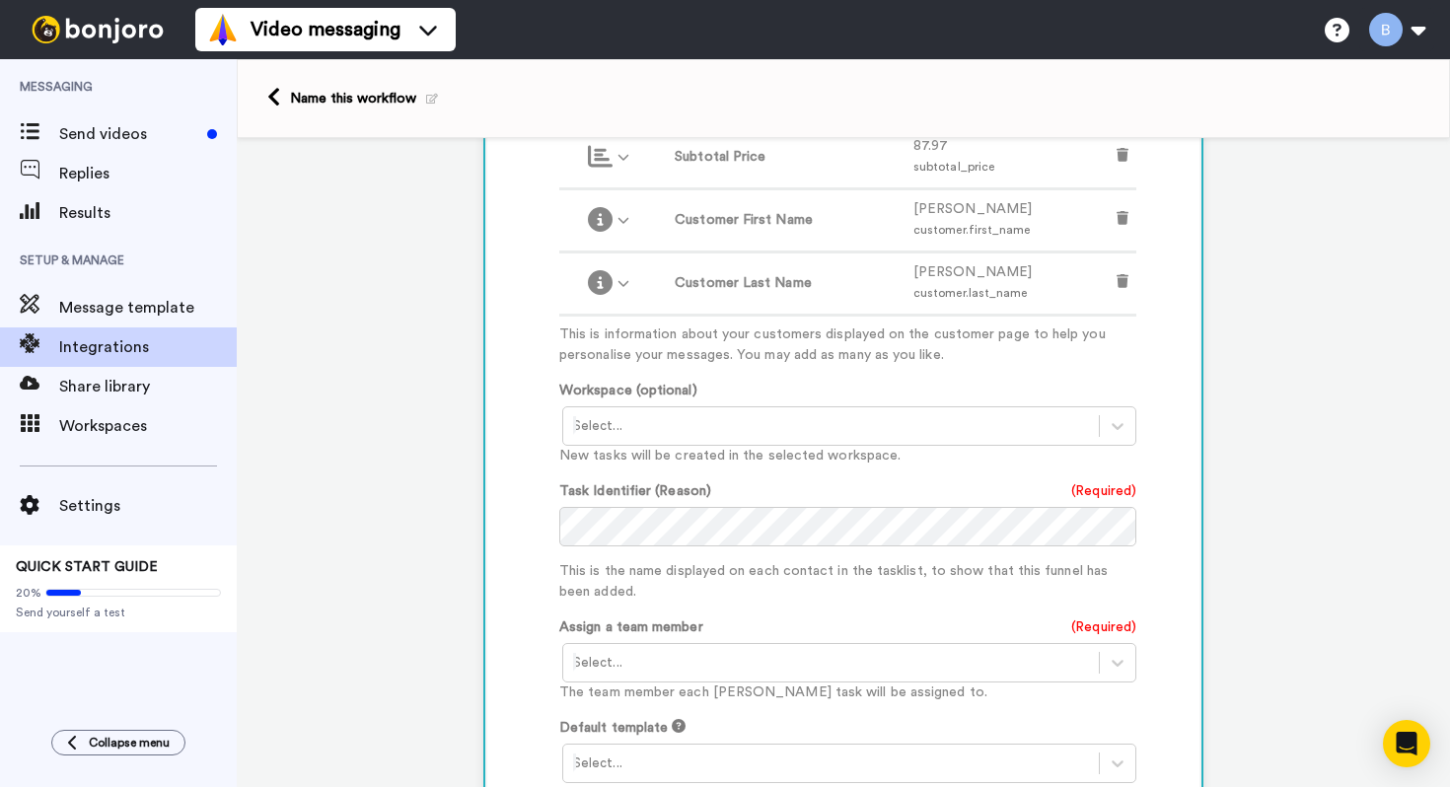
scroll to position [893, 0]
click at [688, 431] on div at bounding box center [831, 425] width 516 height 24
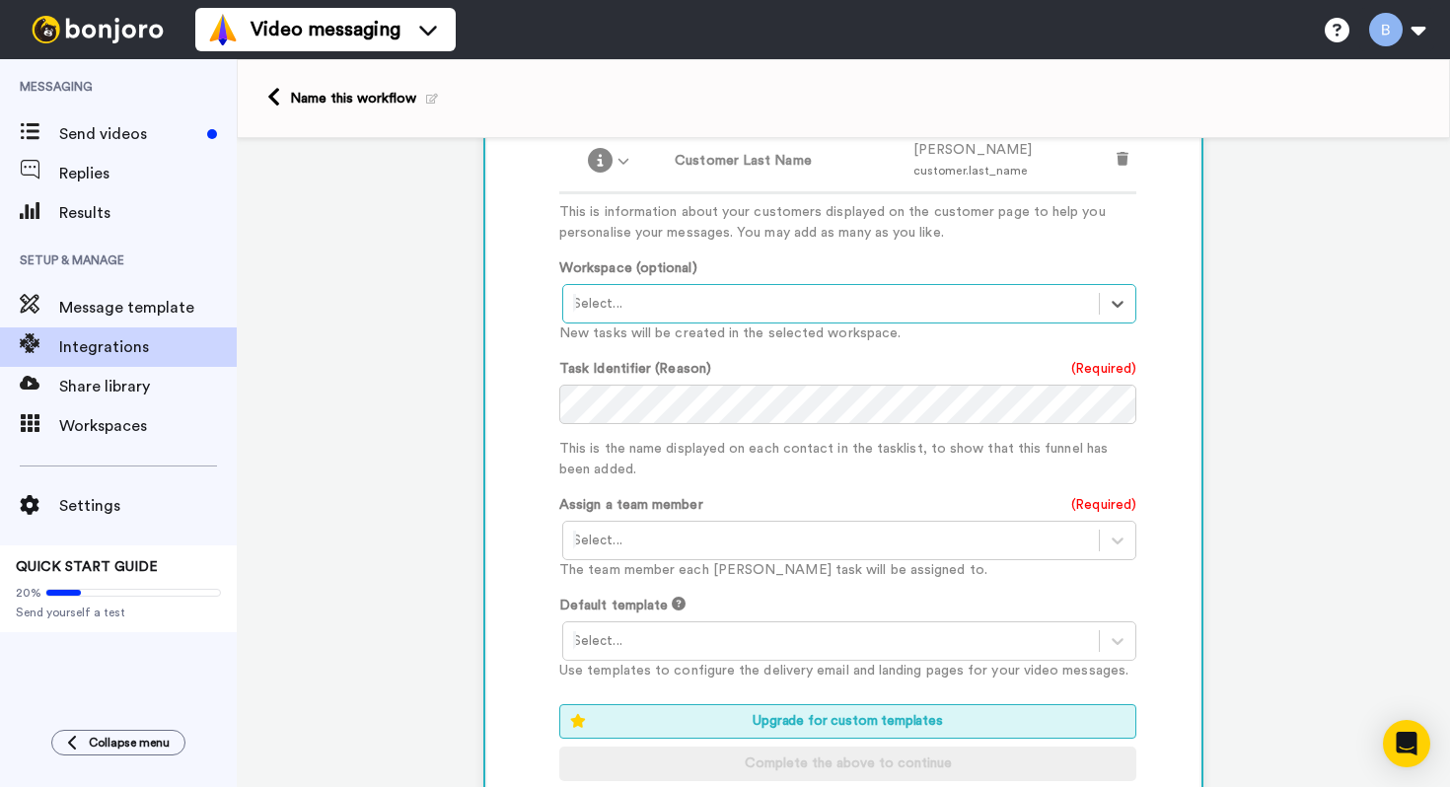
scroll to position [1017, 0]
click at [797, 311] on div at bounding box center [831, 301] width 516 height 24
click at [783, 345] on div "Task List <Default>" at bounding box center [850, 343] width 577 height 37
click at [815, 554] on div "Select..." at bounding box center [831, 538] width 536 height 32
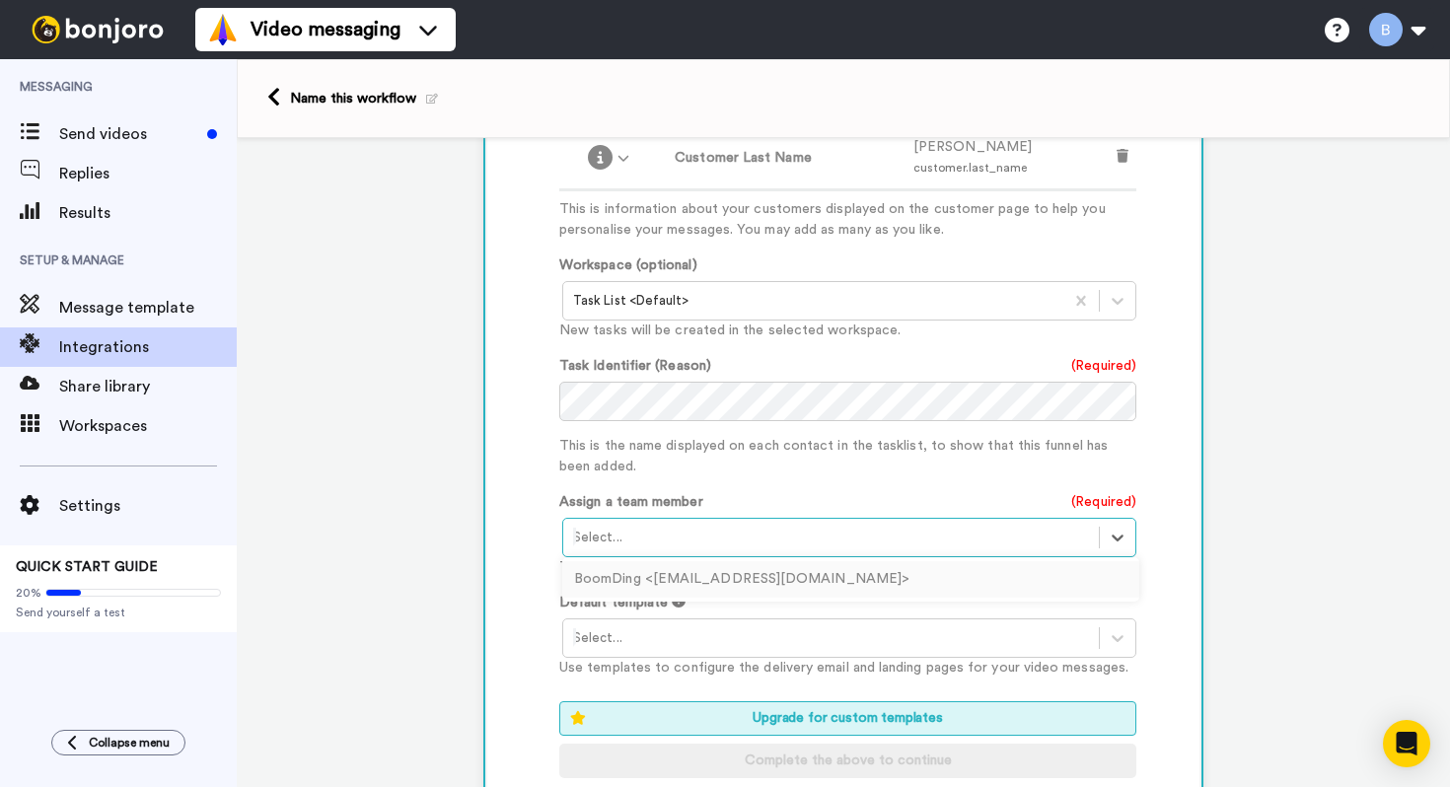
click at [826, 530] on div at bounding box center [831, 538] width 516 height 24
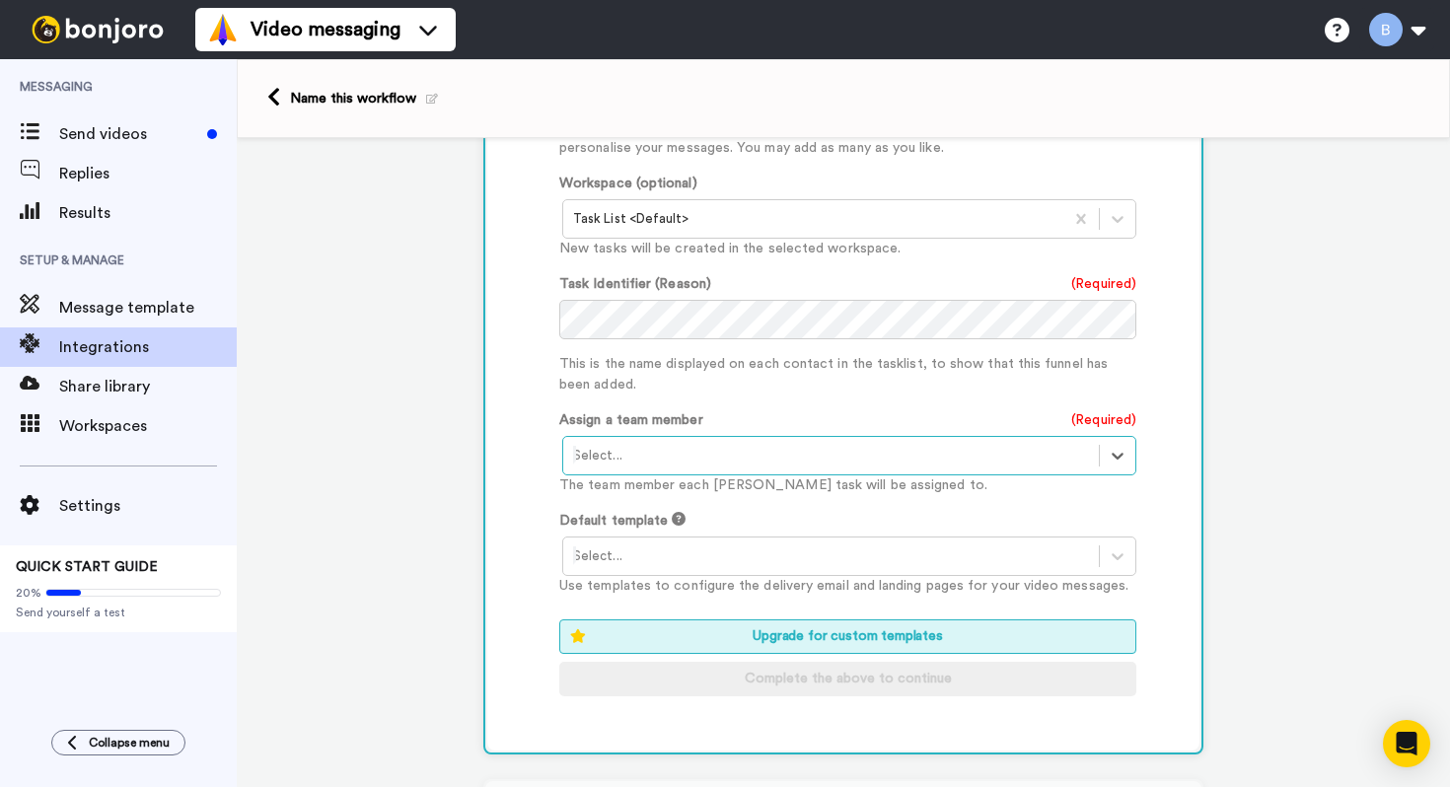
scroll to position [1106, 0]
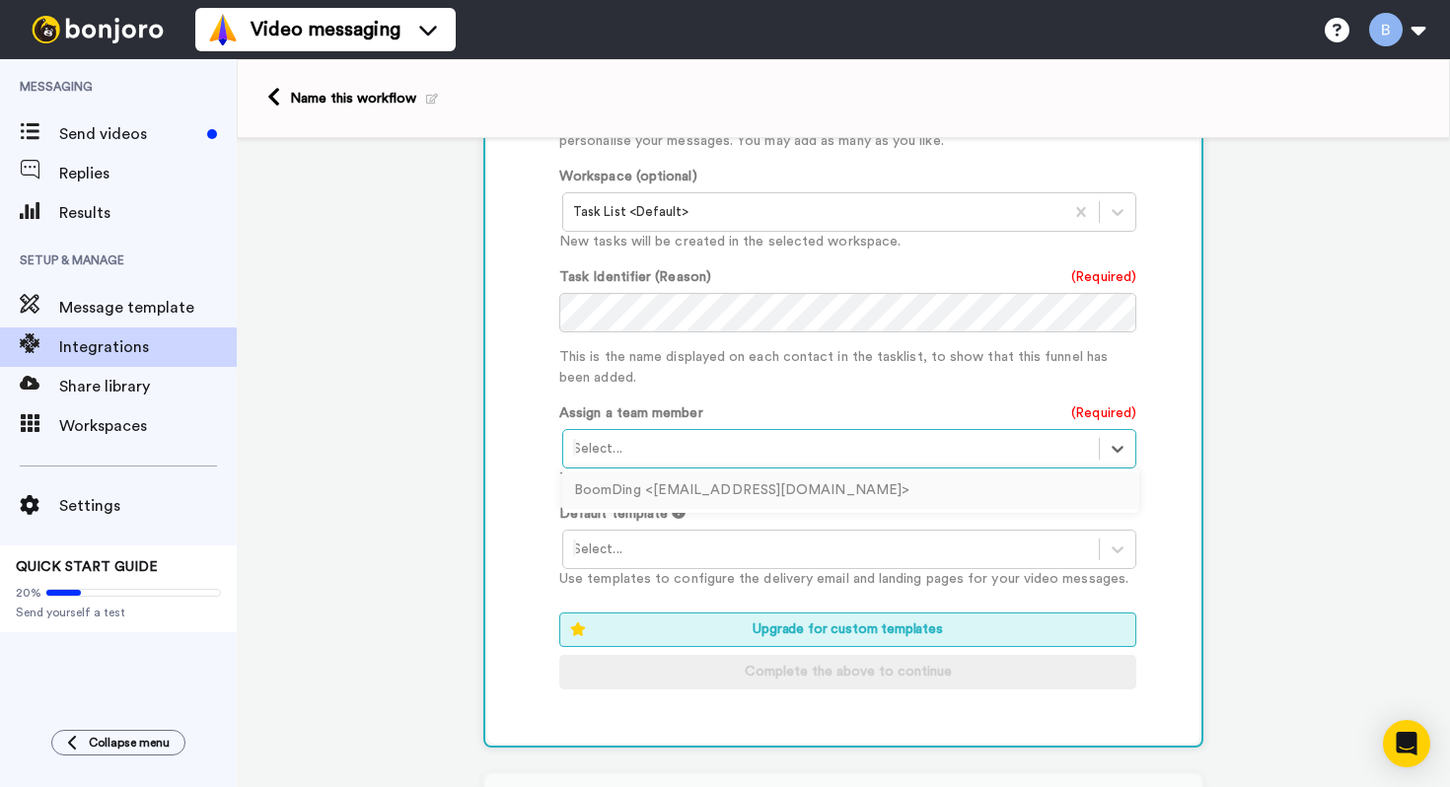
click at [875, 450] on div at bounding box center [831, 449] width 516 height 24
click at [843, 489] on div "BoomDing <info@boomding.de>" at bounding box center [850, 491] width 577 height 37
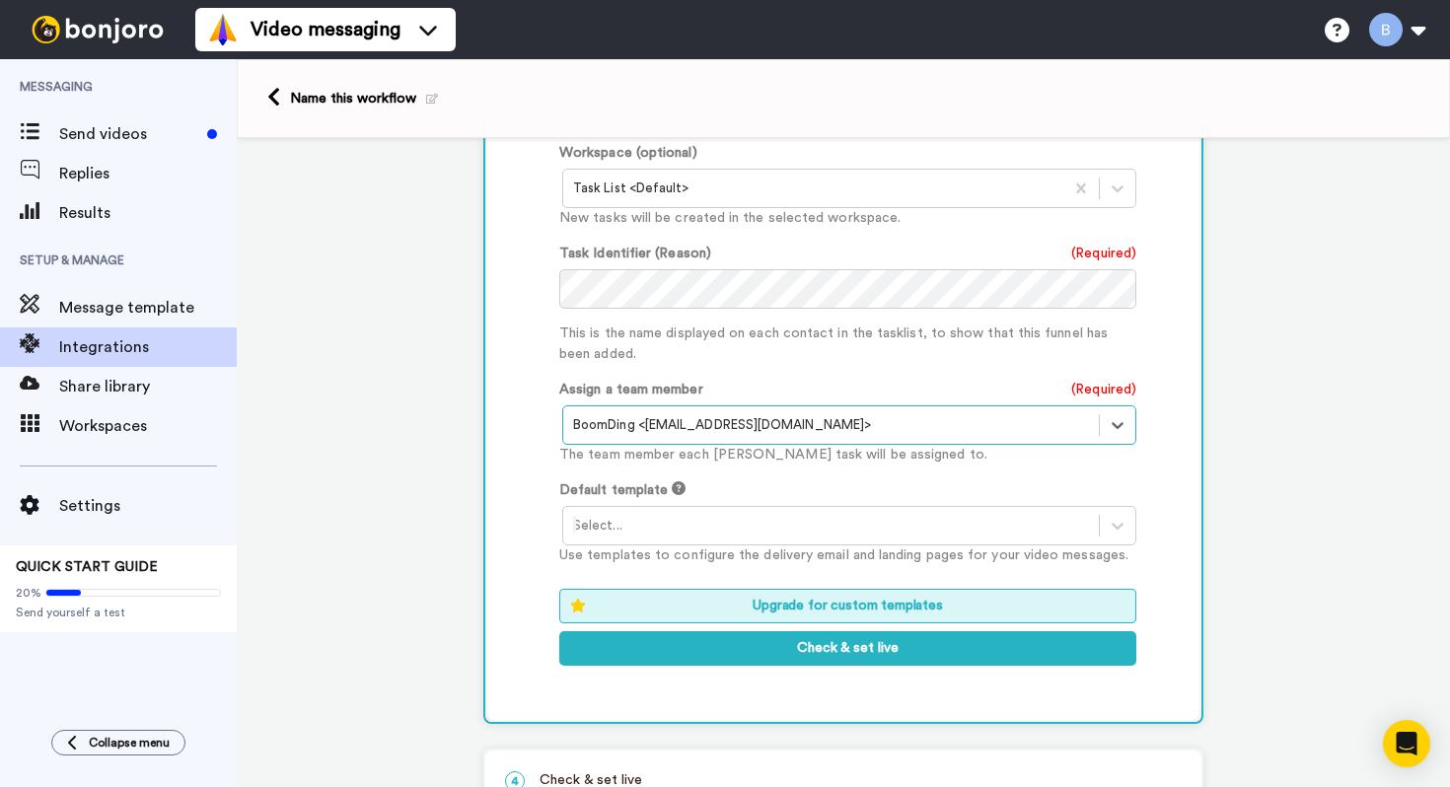
scroll to position [1131, 0]
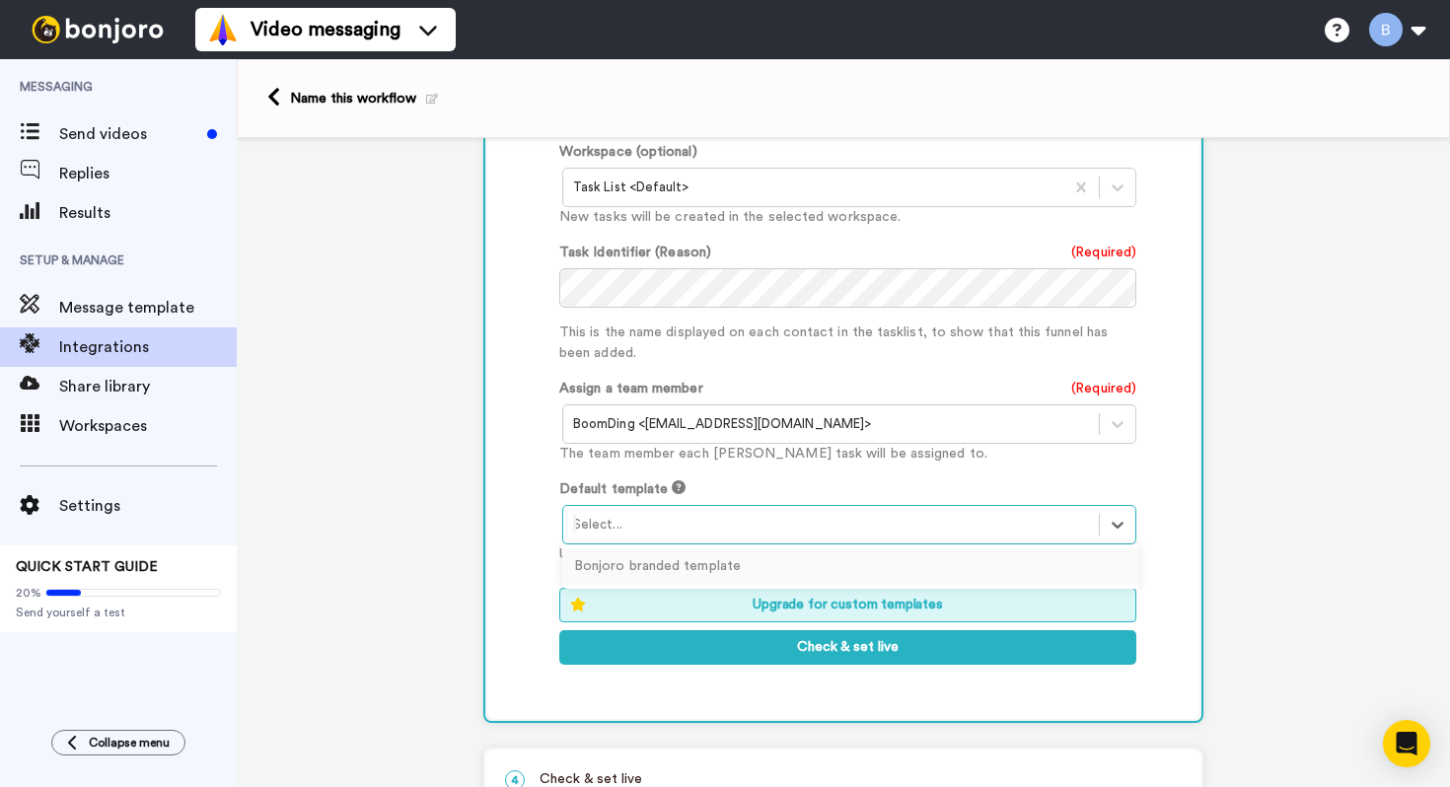
click at [823, 514] on div at bounding box center [831, 525] width 516 height 24
click at [783, 569] on div "Bonjoro branded template" at bounding box center [850, 567] width 577 height 37
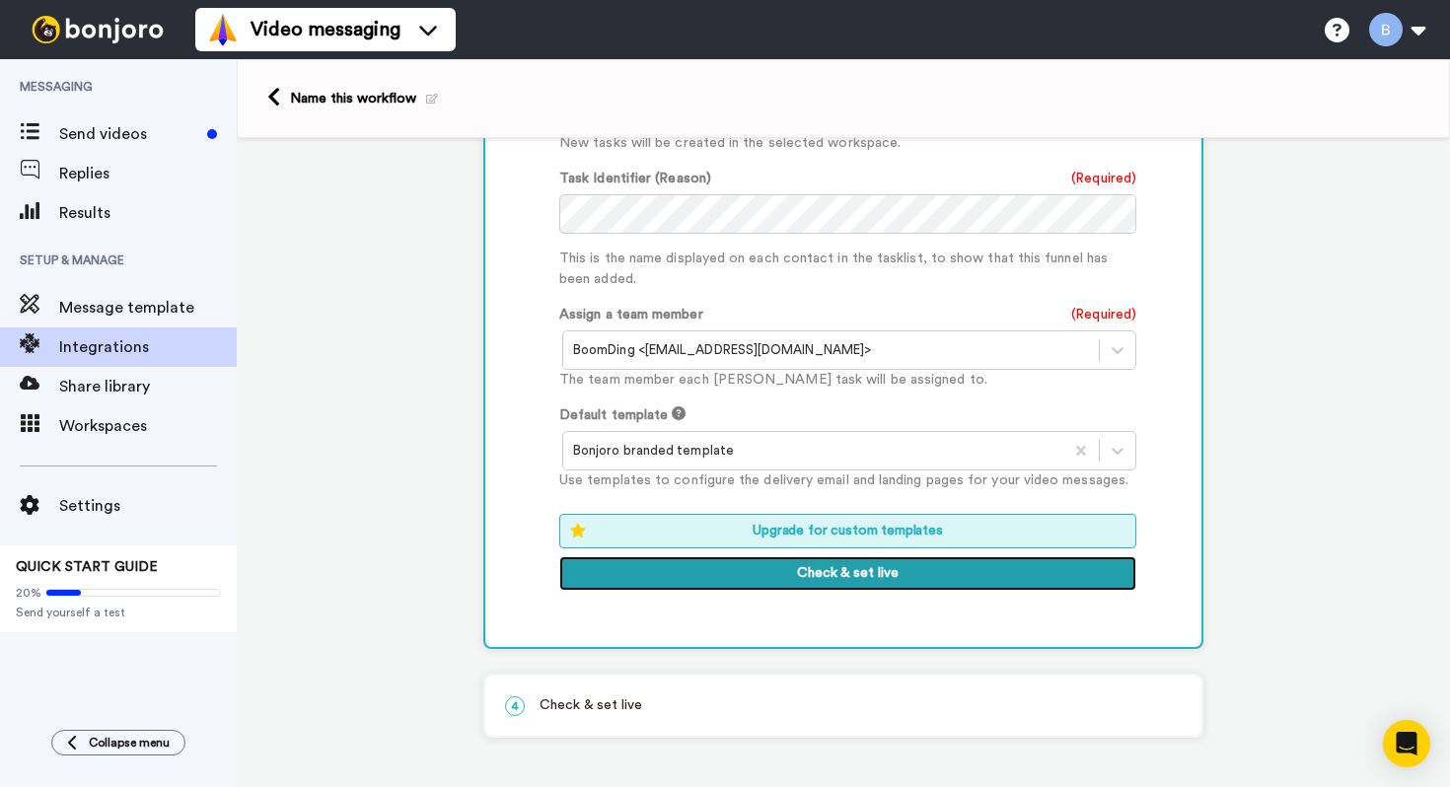
click at [783, 569] on button "Check & set live" at bounding box center [847, 574] width 577 height 36
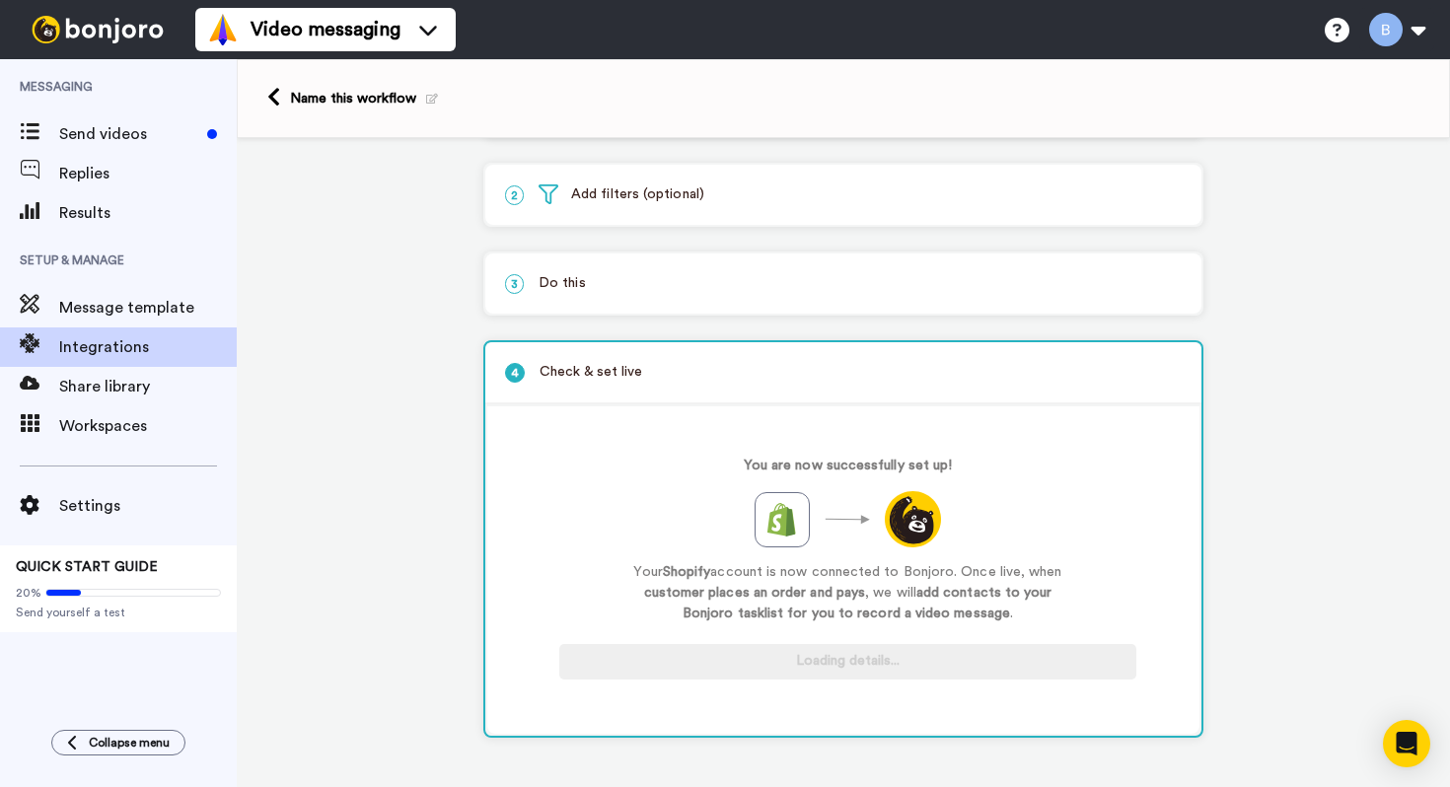
scroll to position [93, 0]
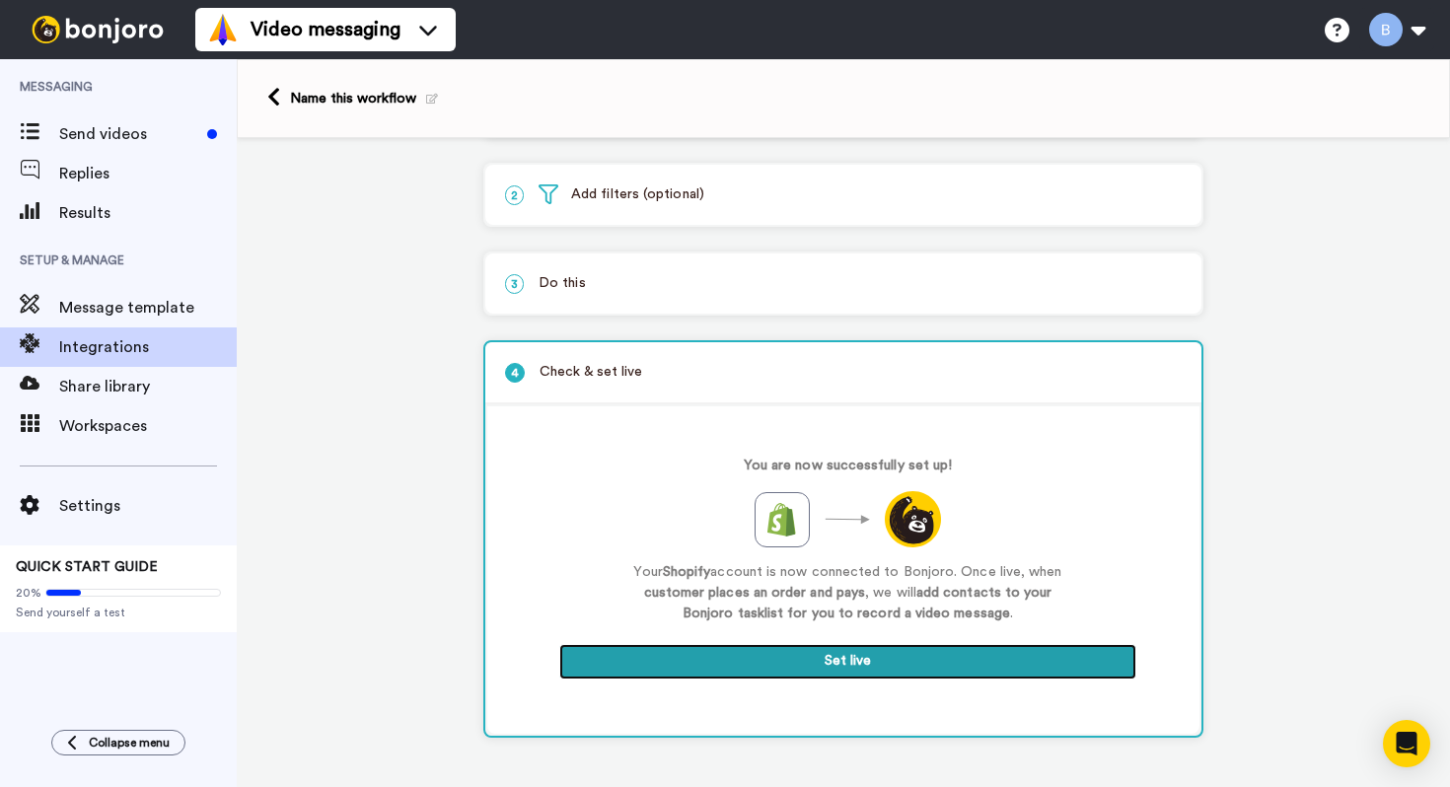
click at [786, 674] on button "Set live" at bounding box center [847, 662] width 577 height 36
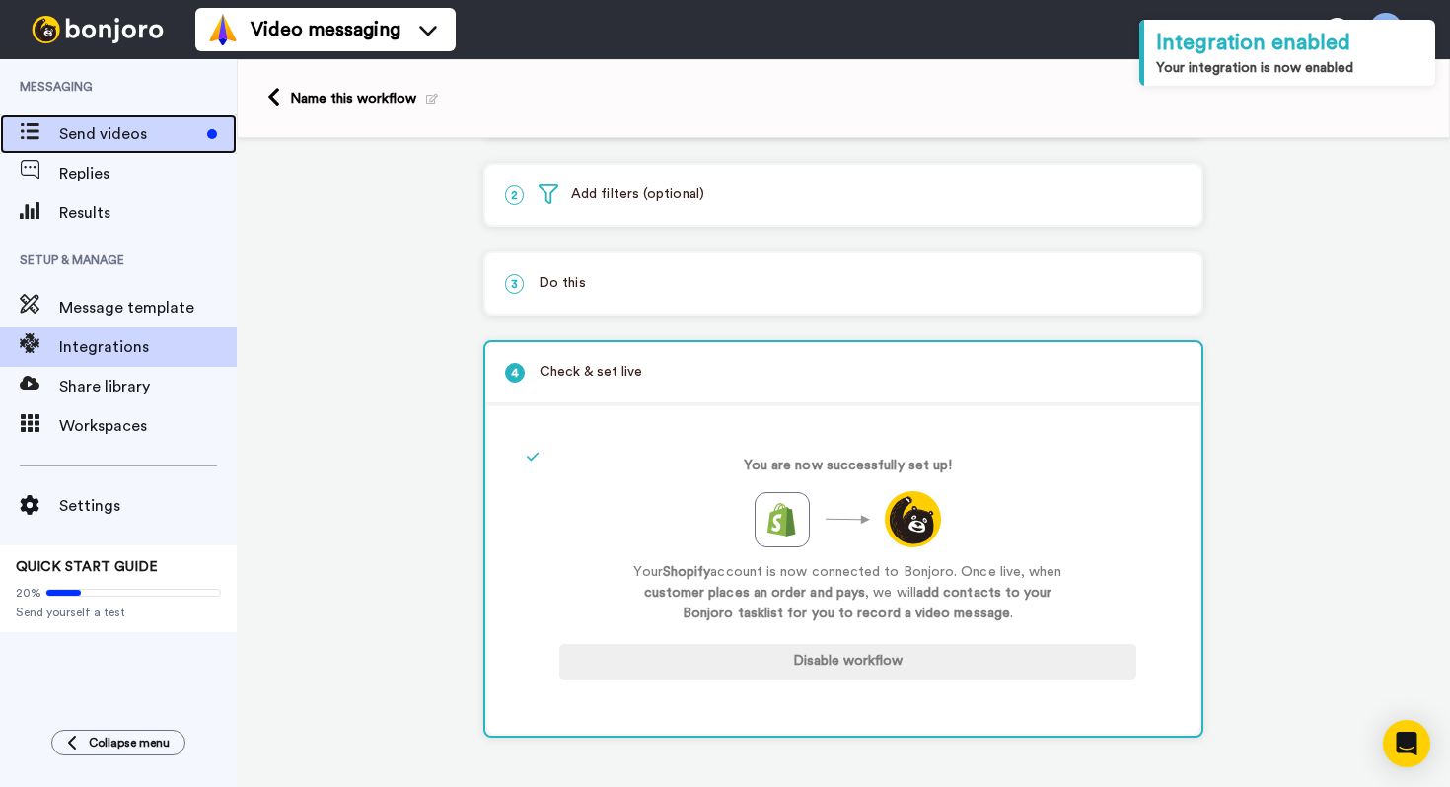
click at [76, 128] on span "Send videos" at bounding box center [129, 134] width 140 height 24
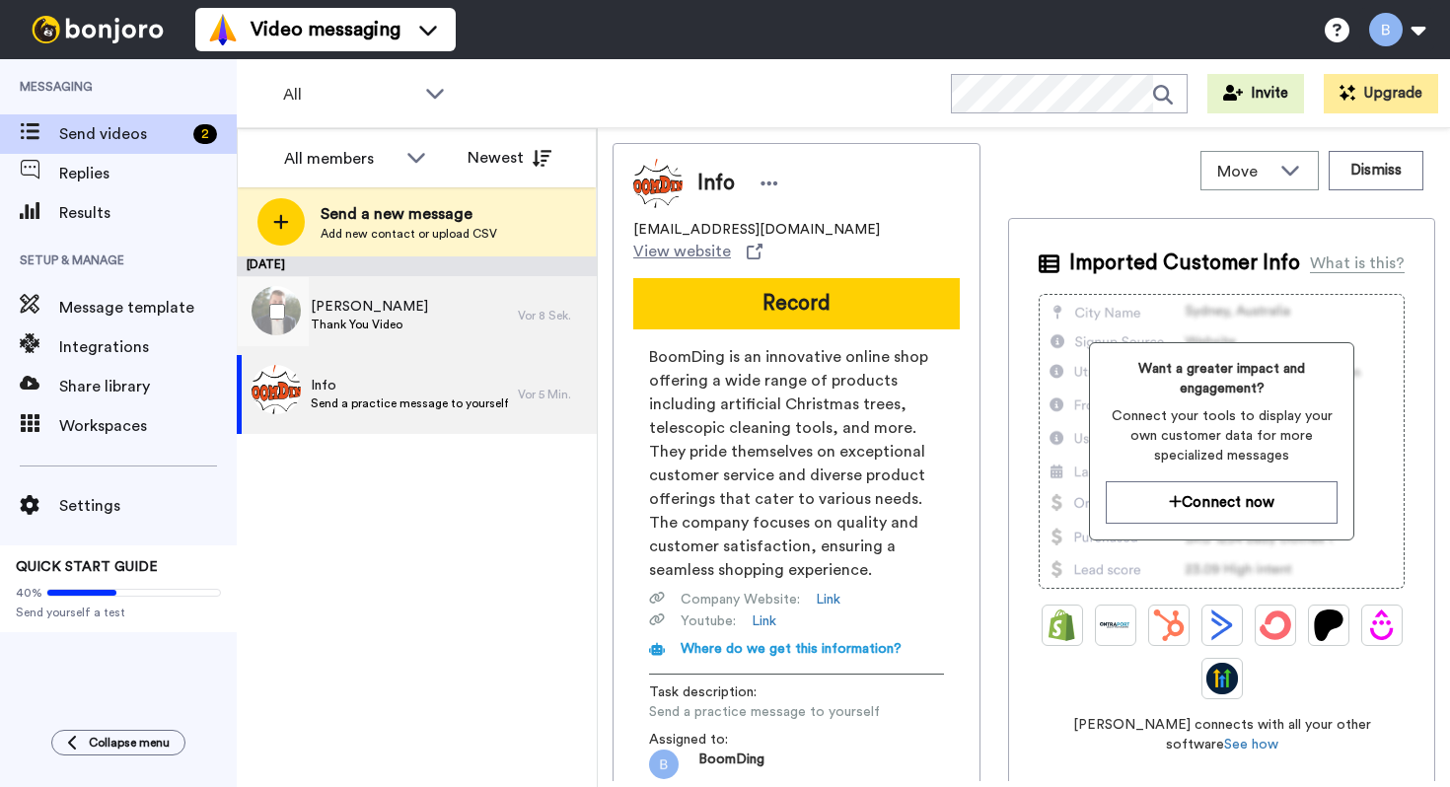
click at [392, 322] on span "Thank You Video" at bounding box center [369, 325] width 117 height 16
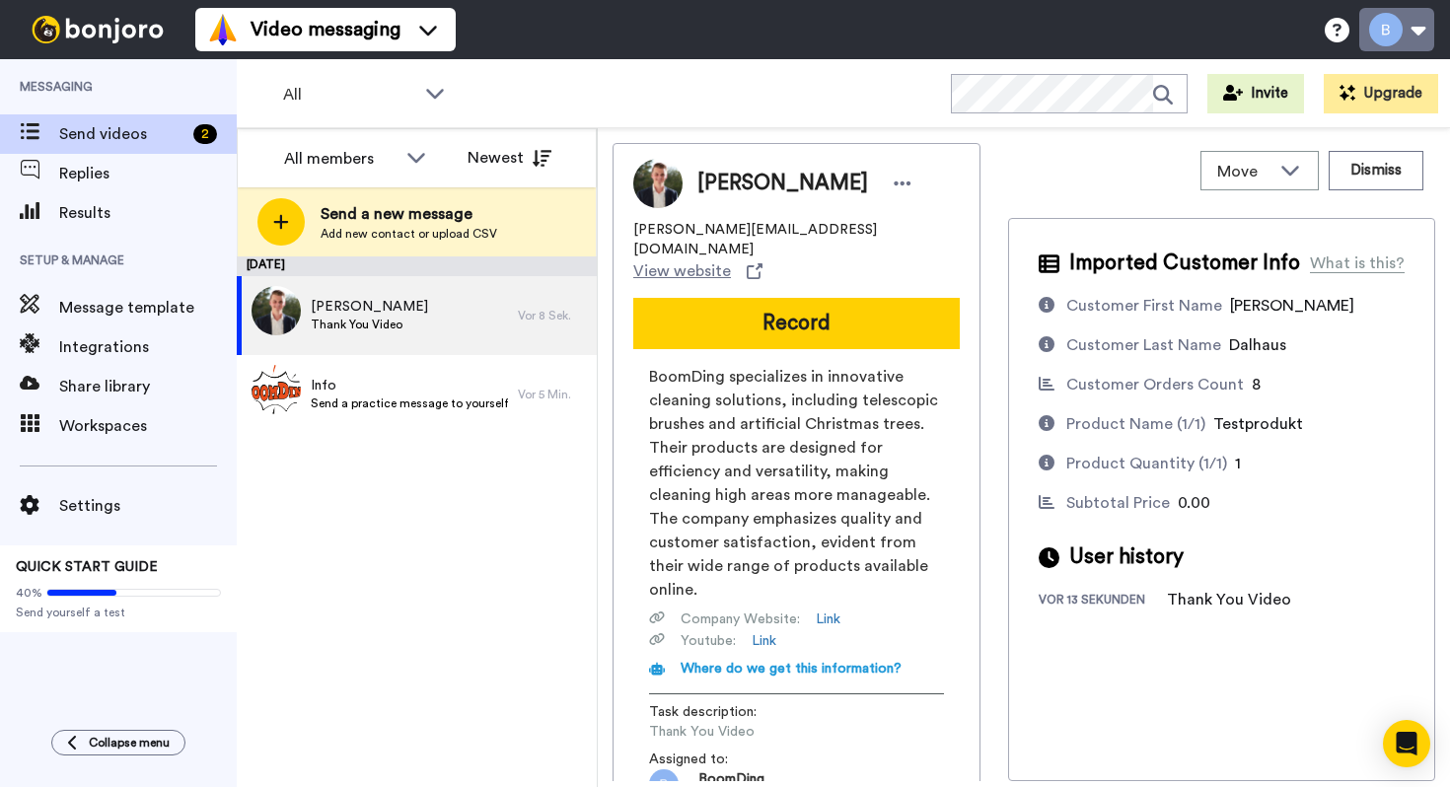
click at [1410, 39] on button at bounding box center [1397, 29] width 75 height 43
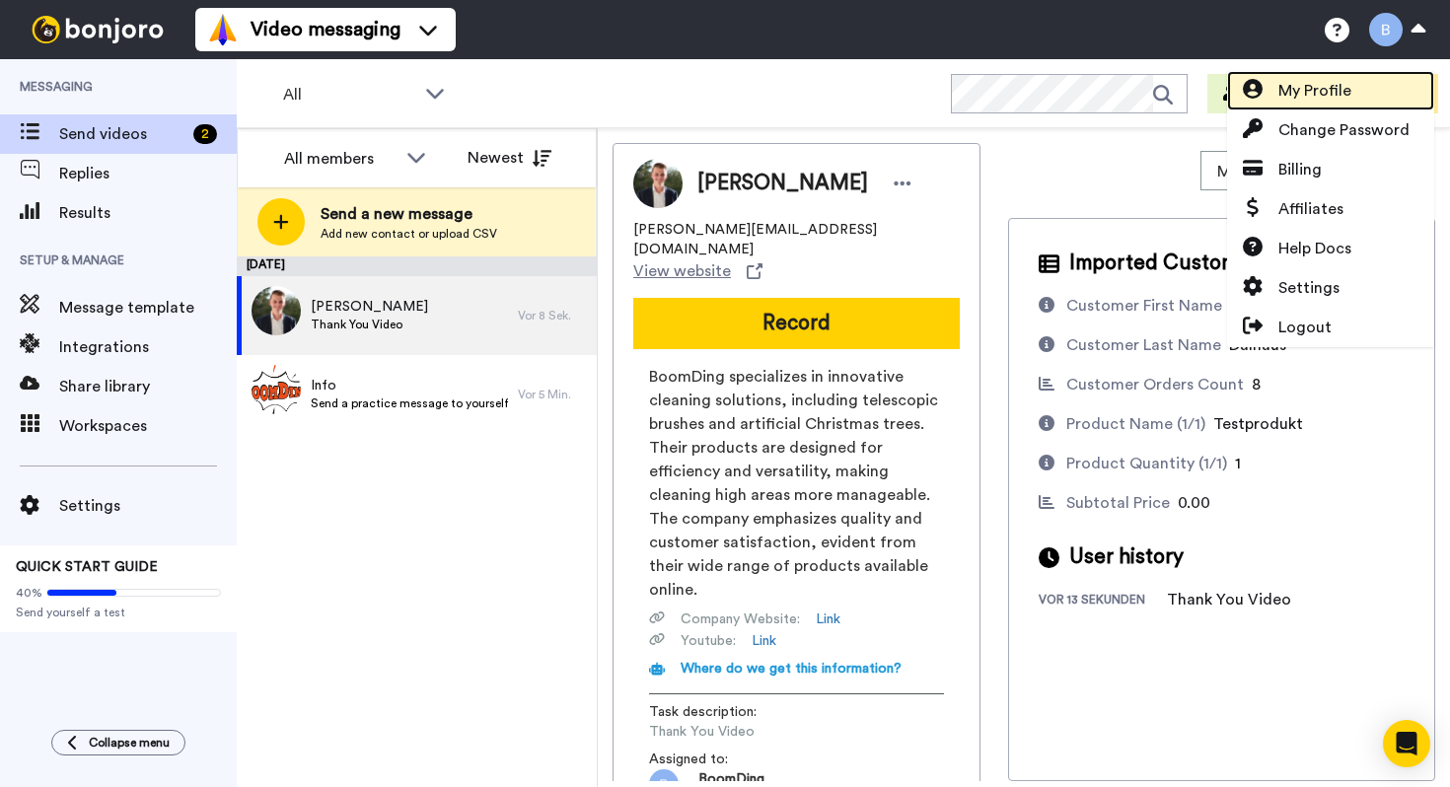
click at [1356, 103] on link "My Profile" at bounding box center [1330, 90] width 207 height 39
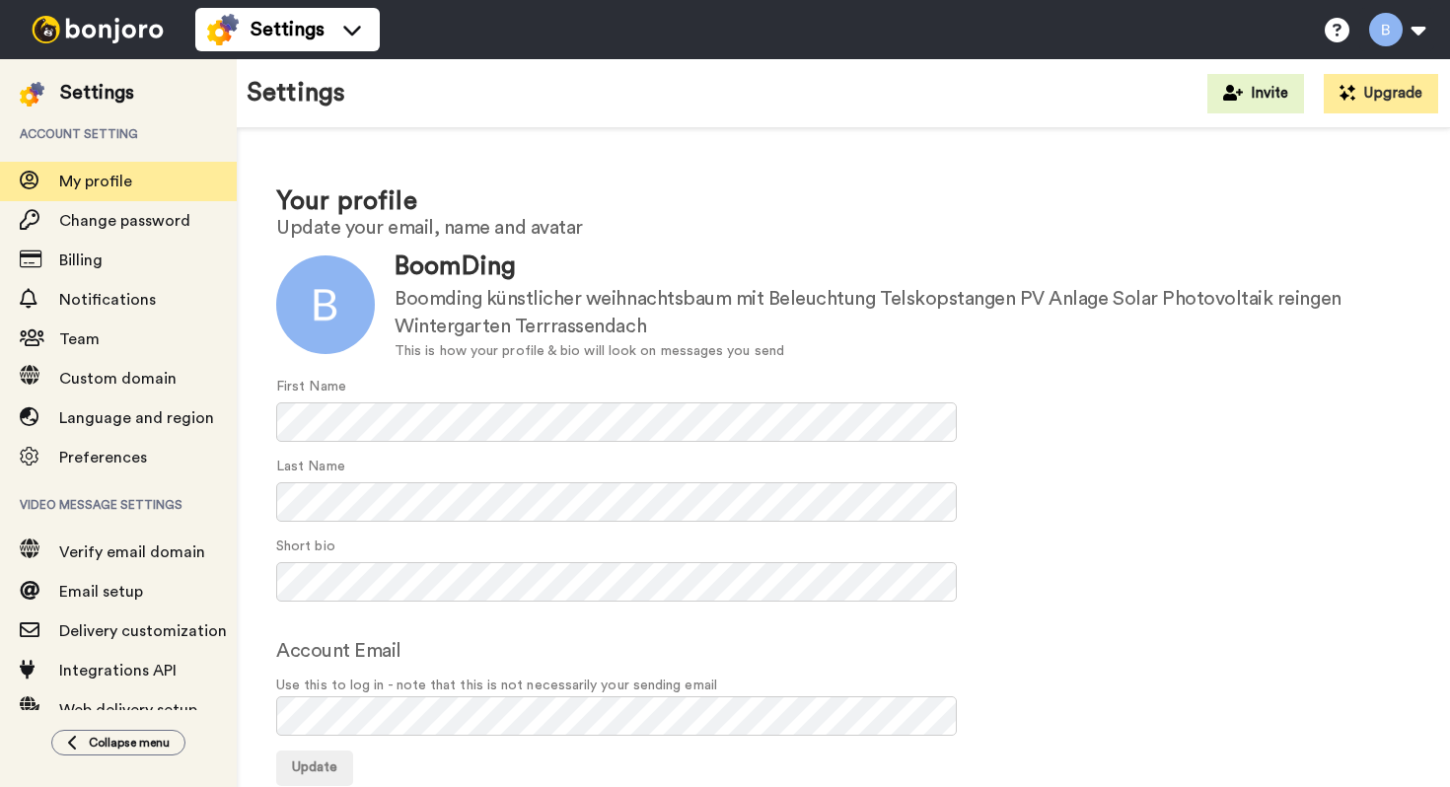
scroll to position [41, 0]
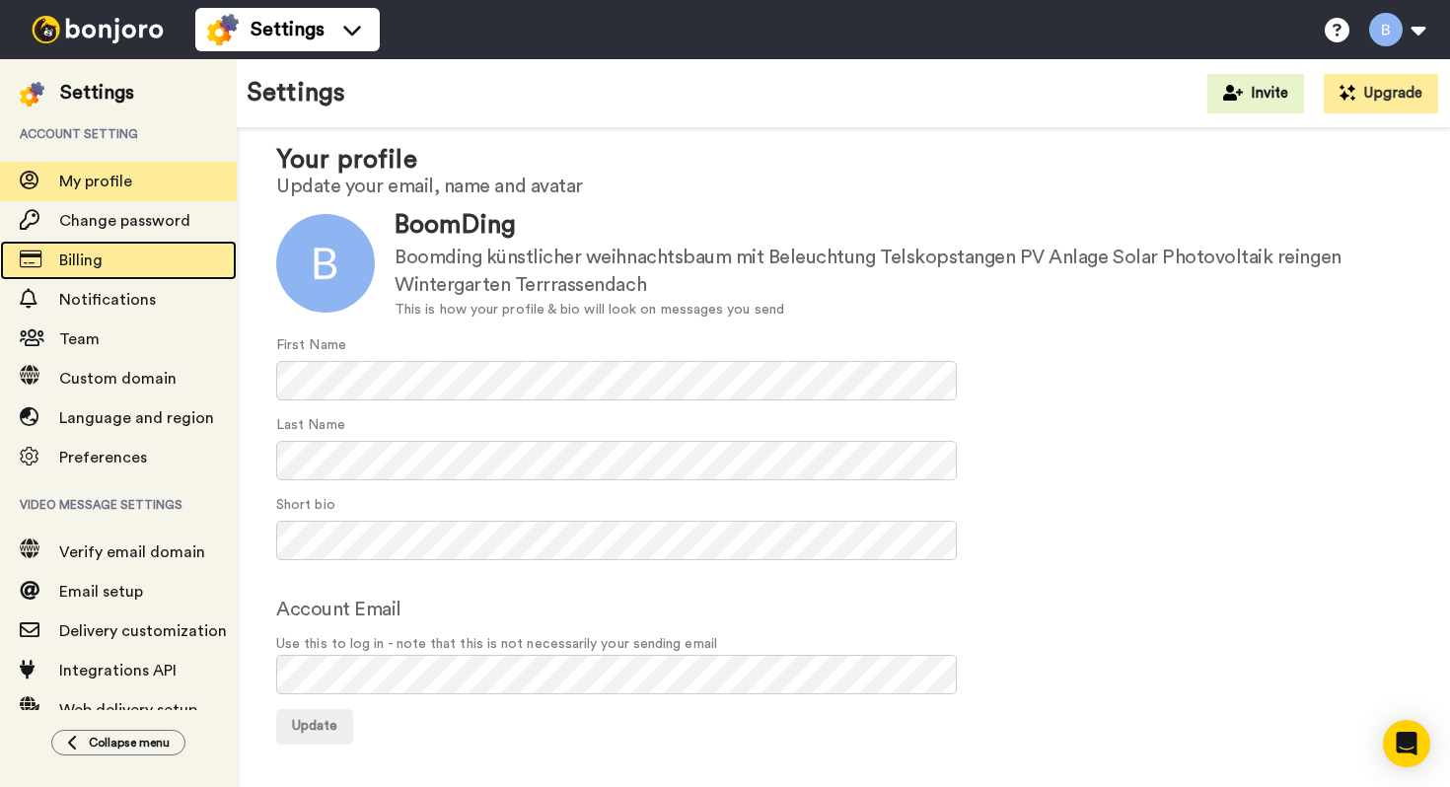
click at [152, 242] on div "Billing" at bounding box center [118, 260] width 237 height 39
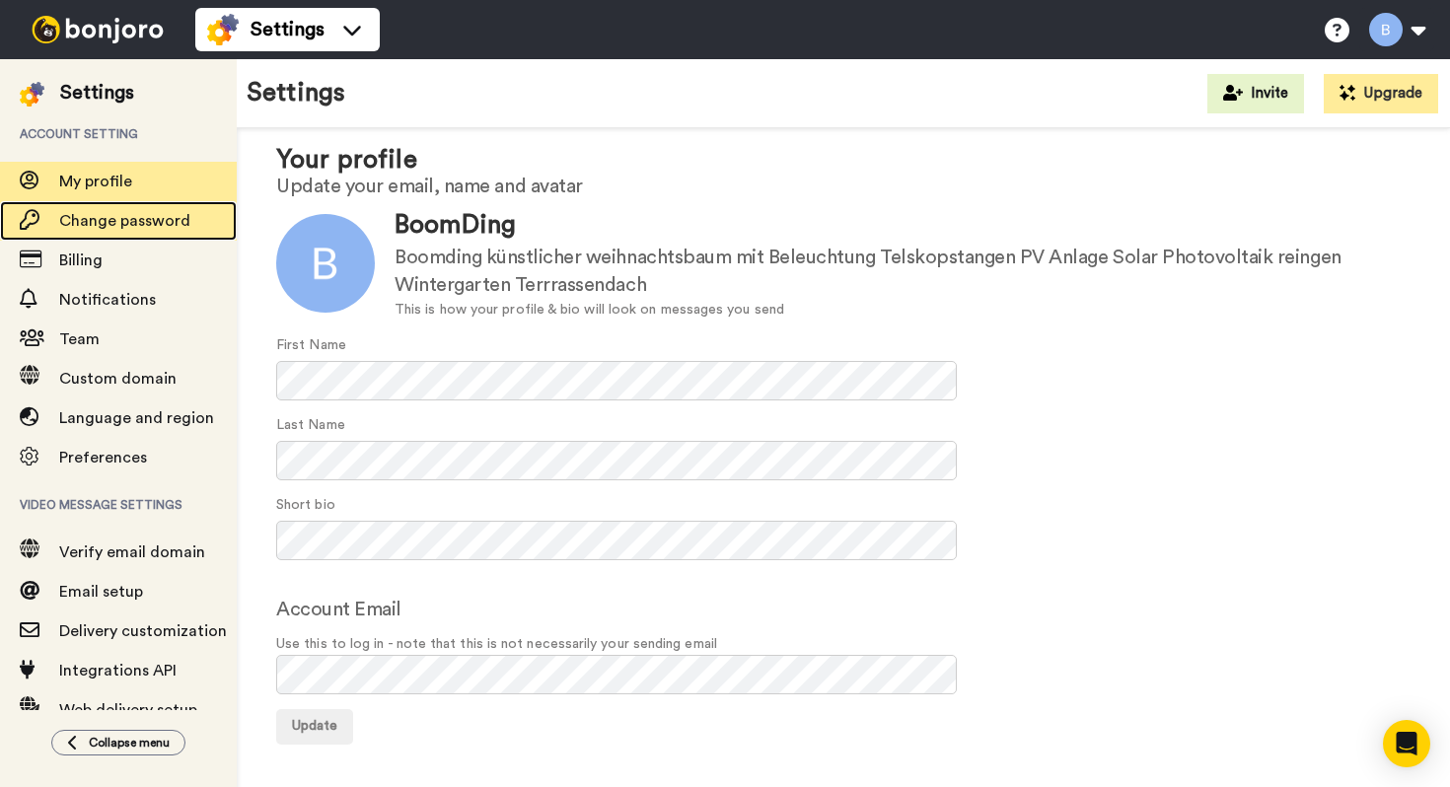
click at [159, 218] on span "Change password" at bounding box center [124, 221] width 131 height 16
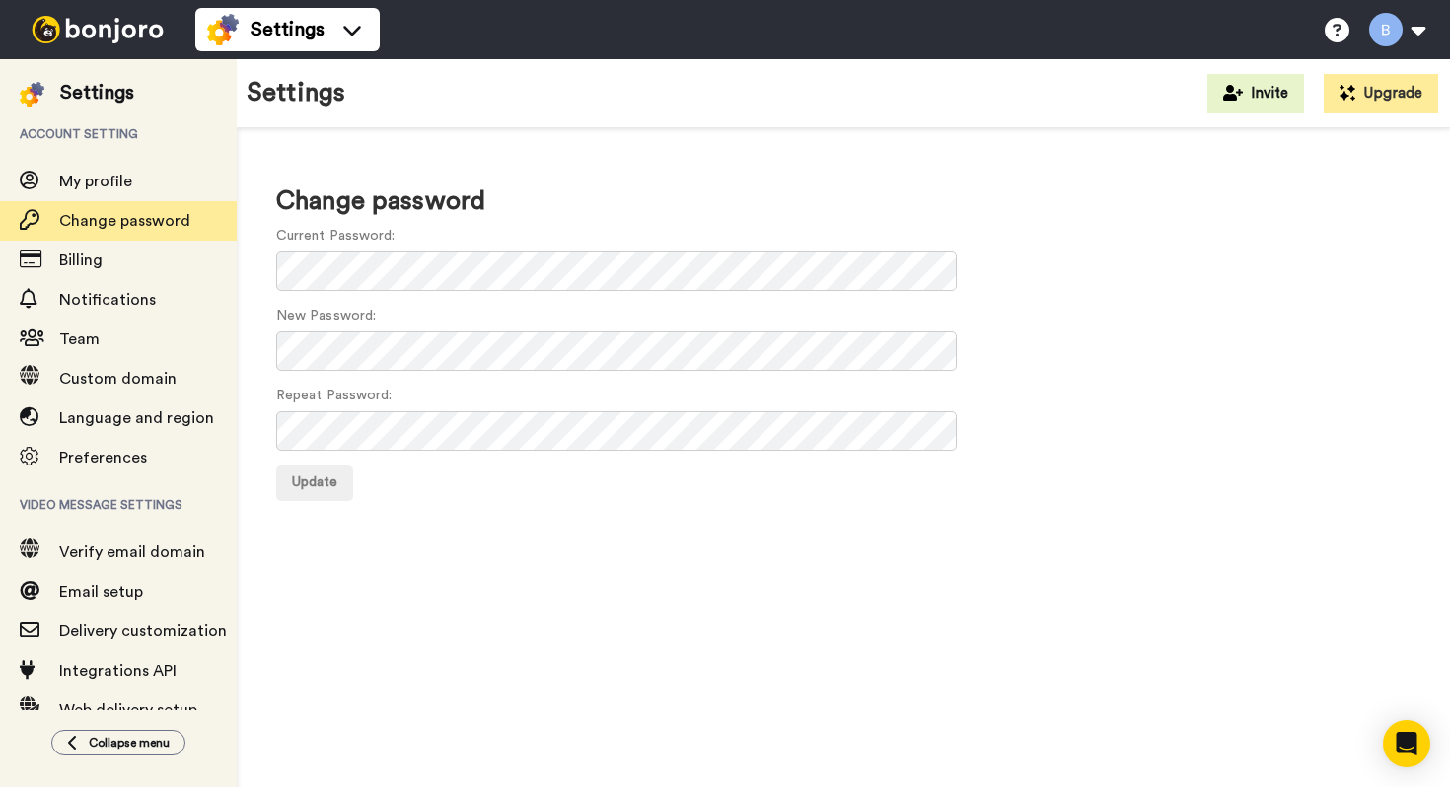
click at [427, 375] on form "Current Password: New Password: Repeat Password: Update" at bounding box center [843, 363] width 1135 height 275
click at [276, 466] on button "Update" at bounding box center [314, 484] width 77 height 36
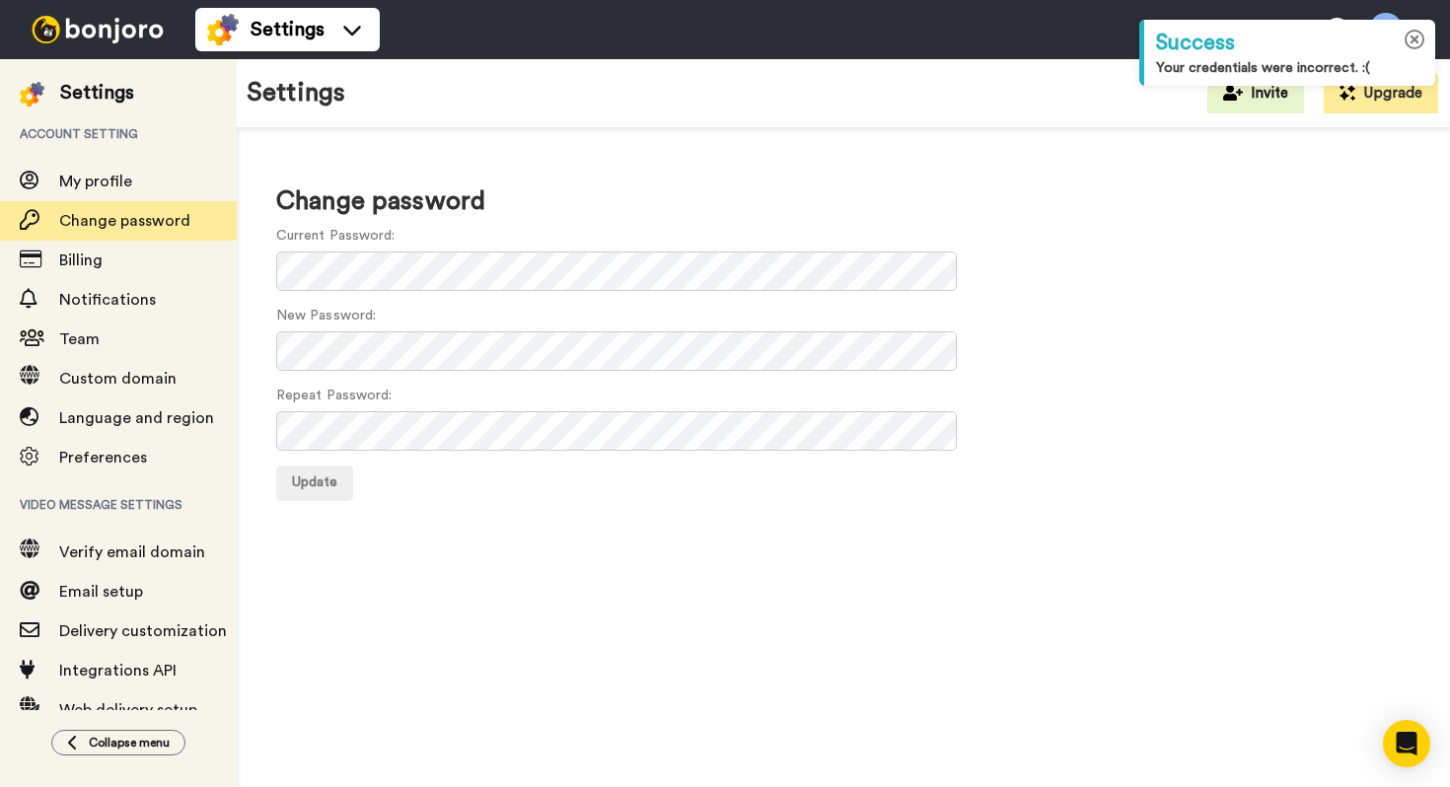
click at [1416, 45] on icon at bounding box center [1415, 40] width 21 height 21
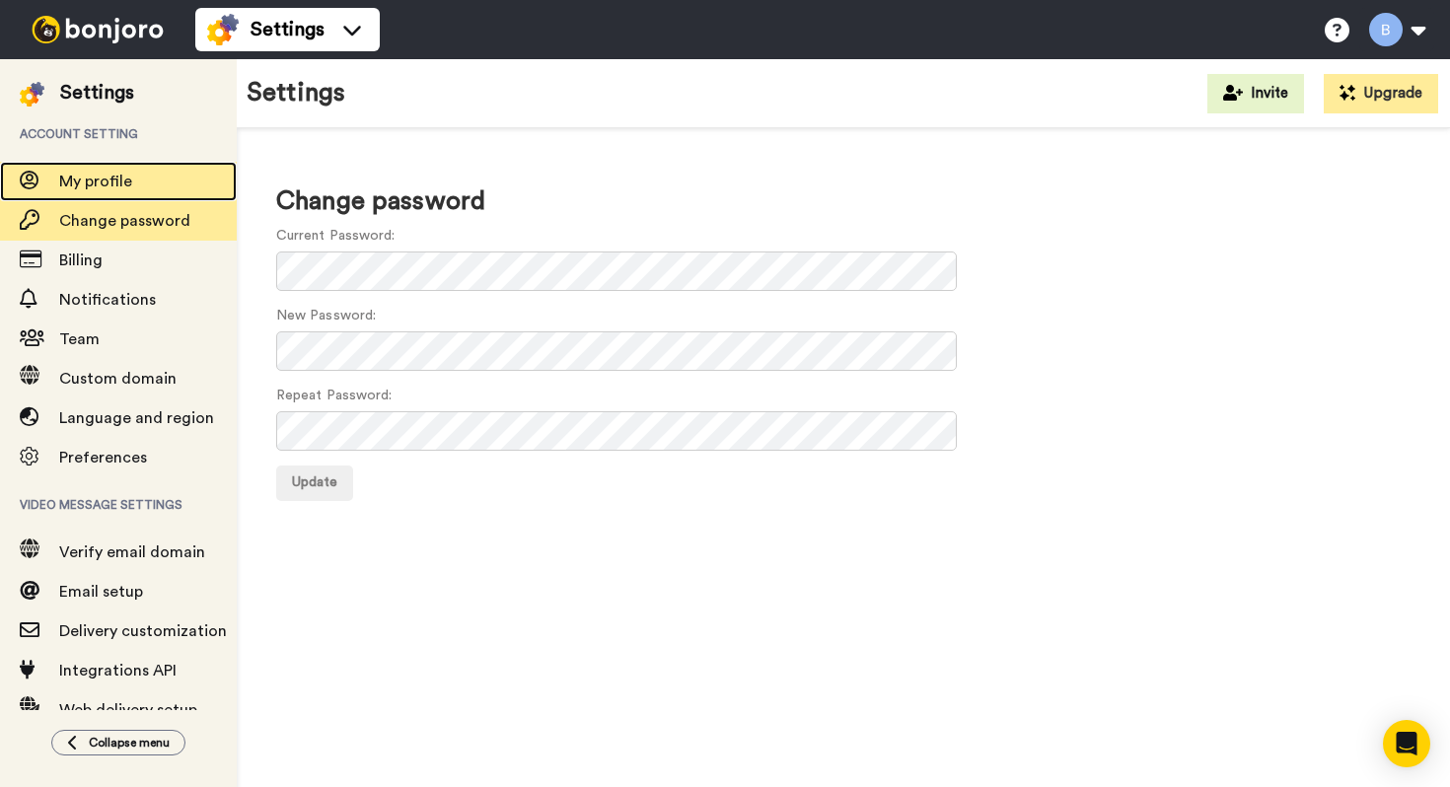
click at [150, 193] on div "My profile" at bounding box center [118, 181] width 237 height 39
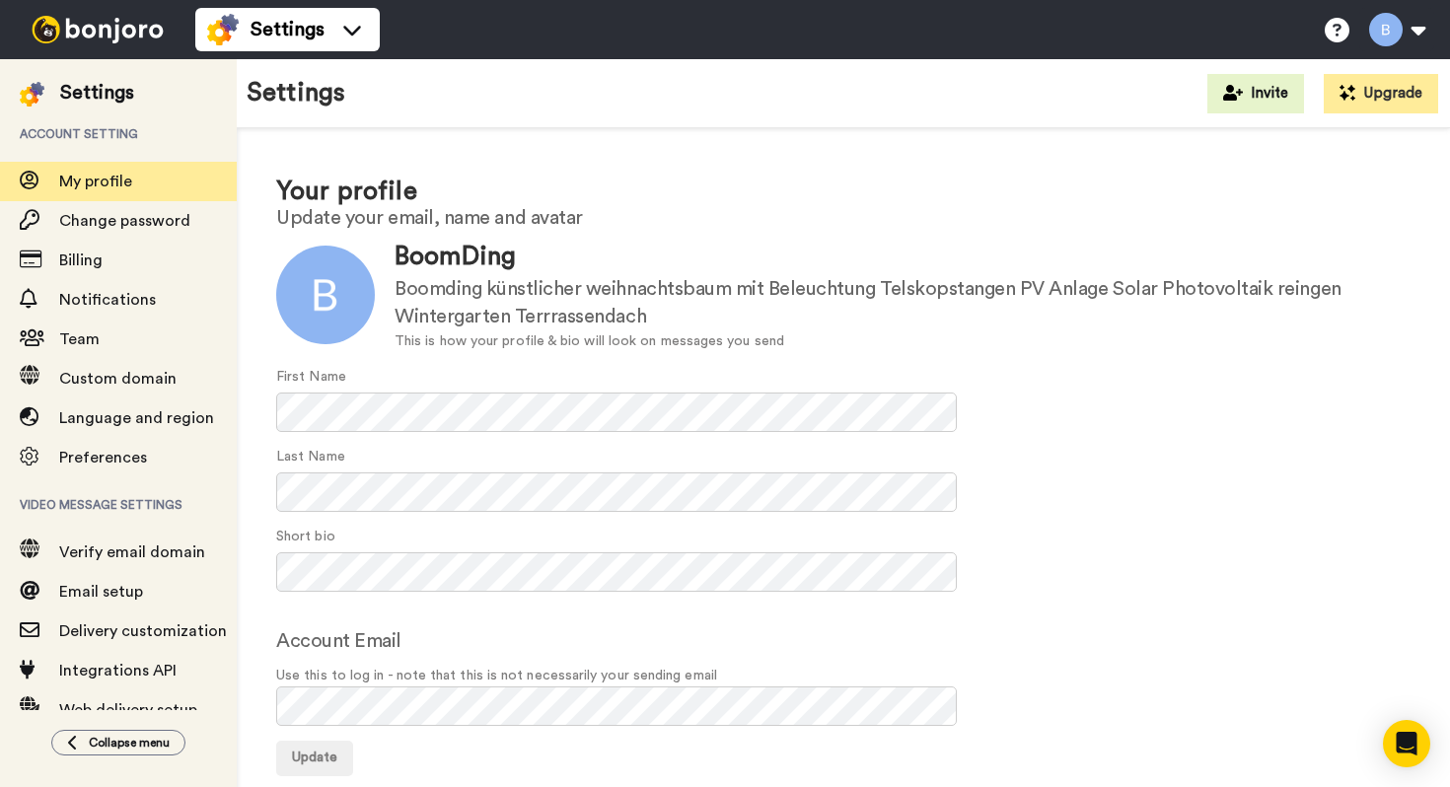
scroll to position [41, 0]
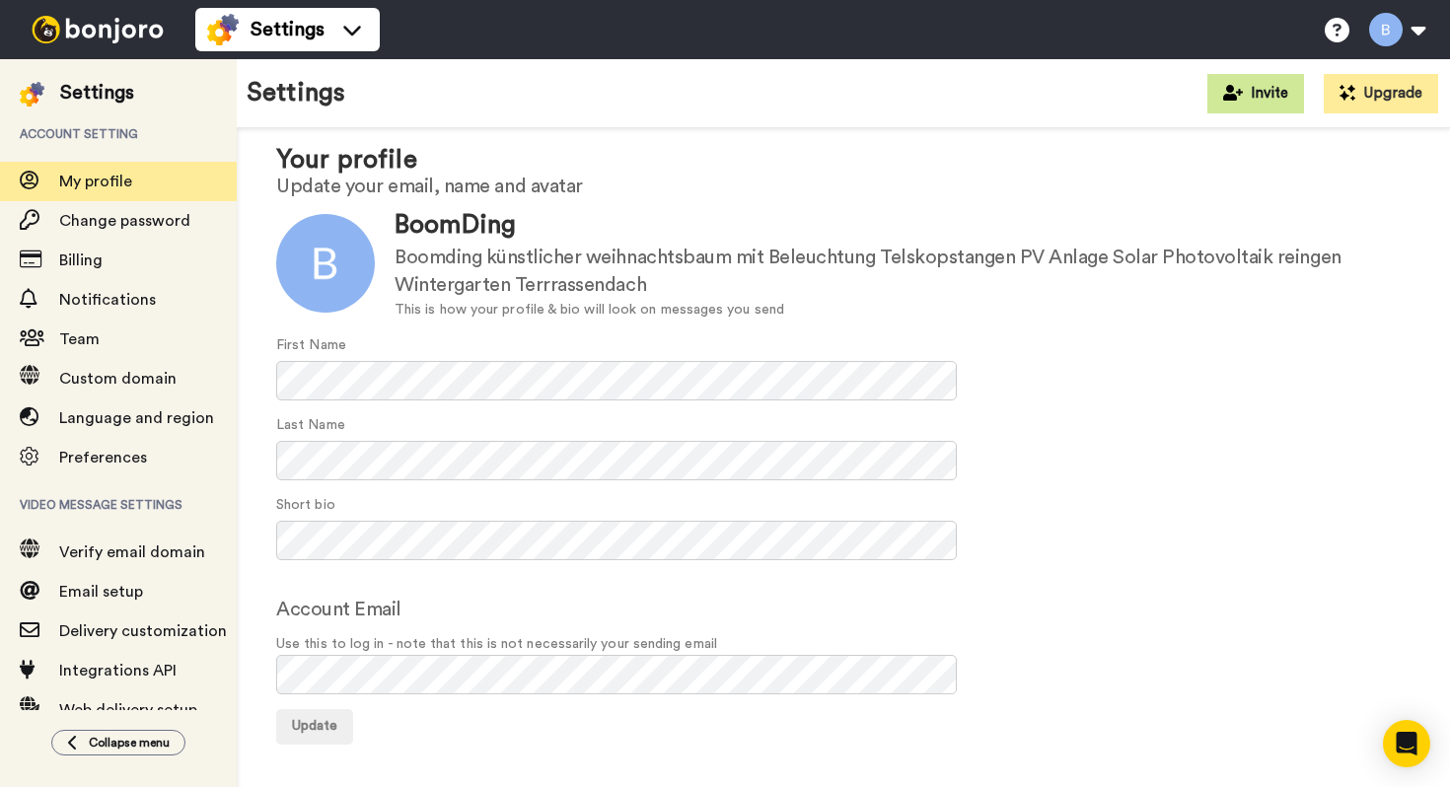
click at [1285, 94] on button "Invite" at bounding box center [1256, 93] width 97 height 39
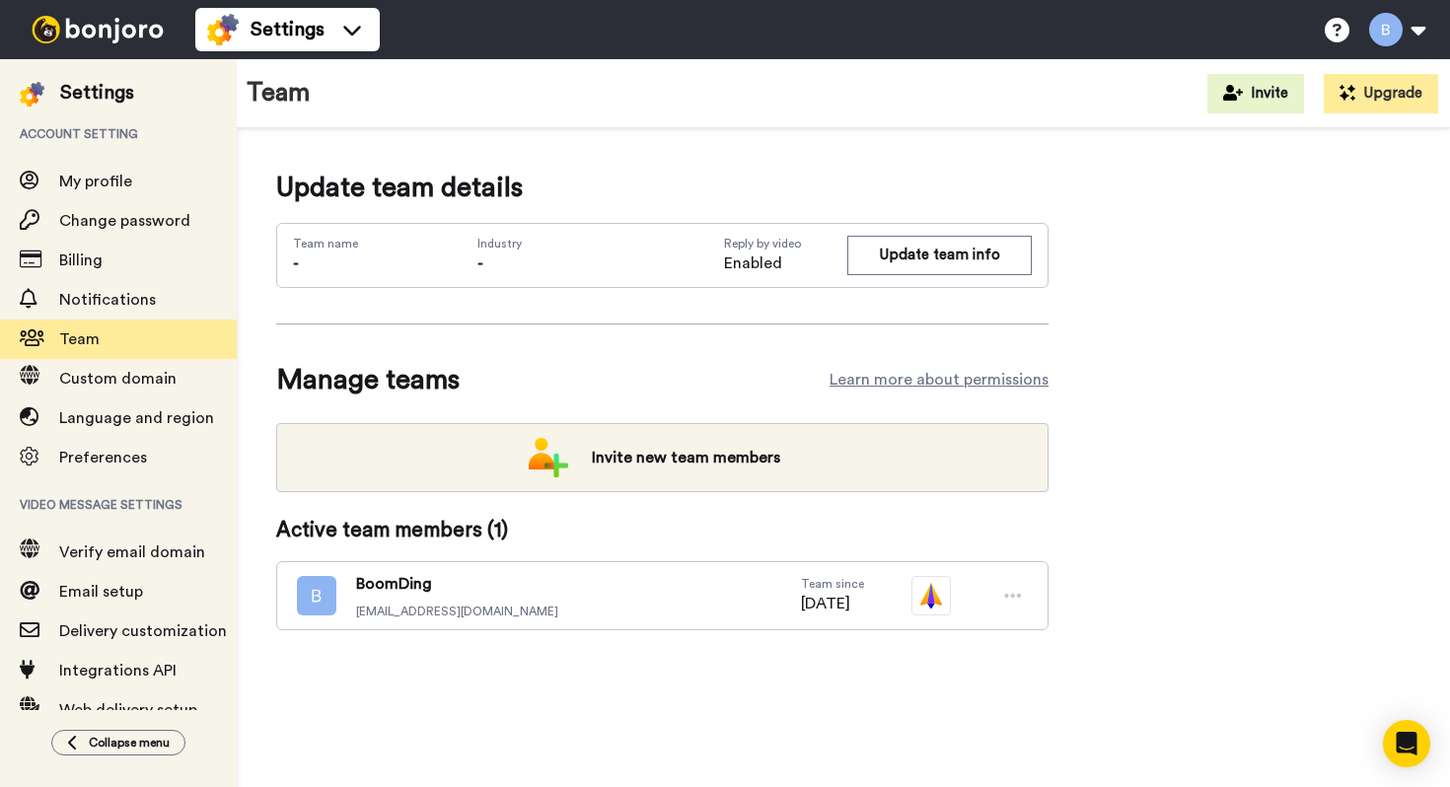
click at [1018, 598] on icon at bounding box center [1013, 596] width 18 height 20
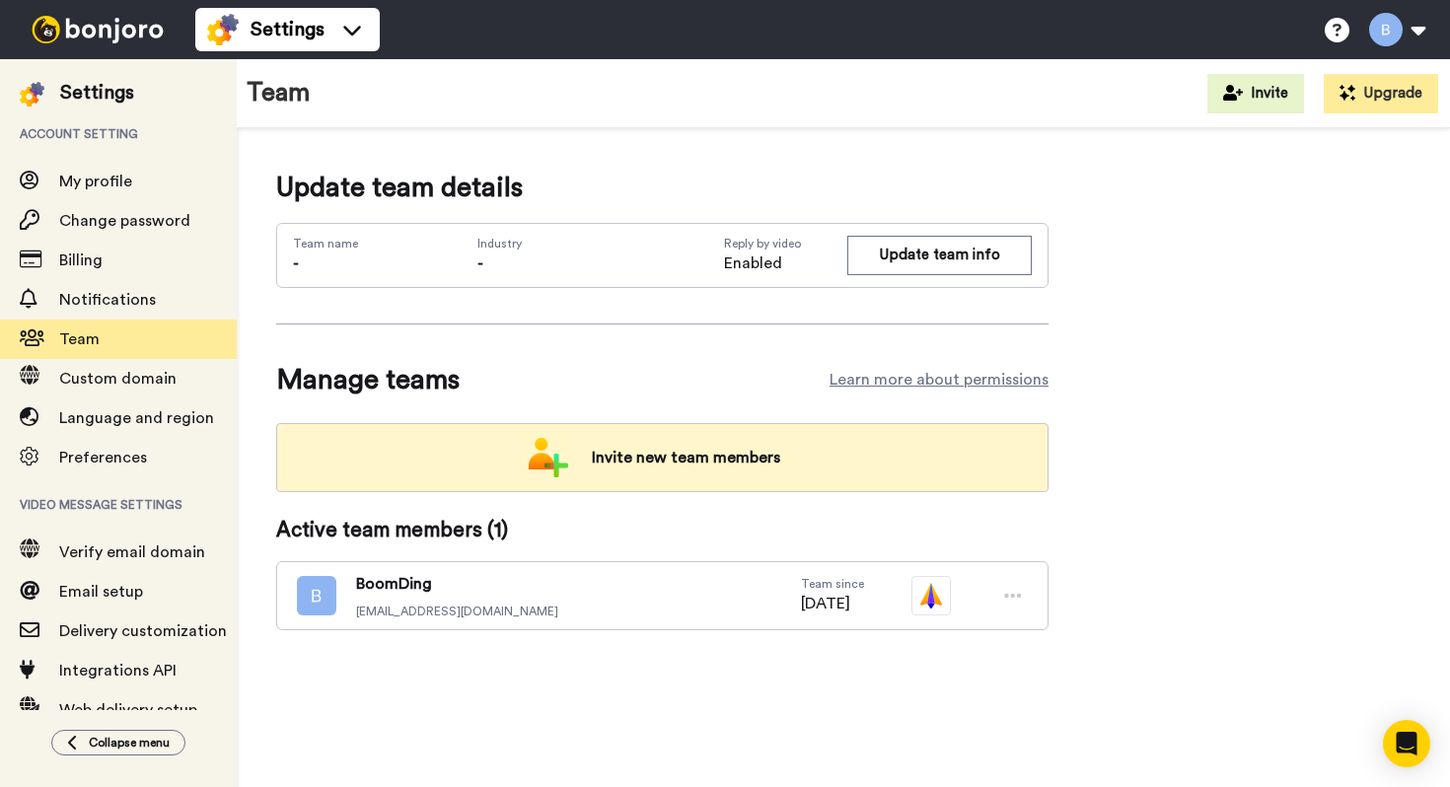
click at [696, 482] on div "Invite new team members" at bounding box center [662, 457] width 773 height 69
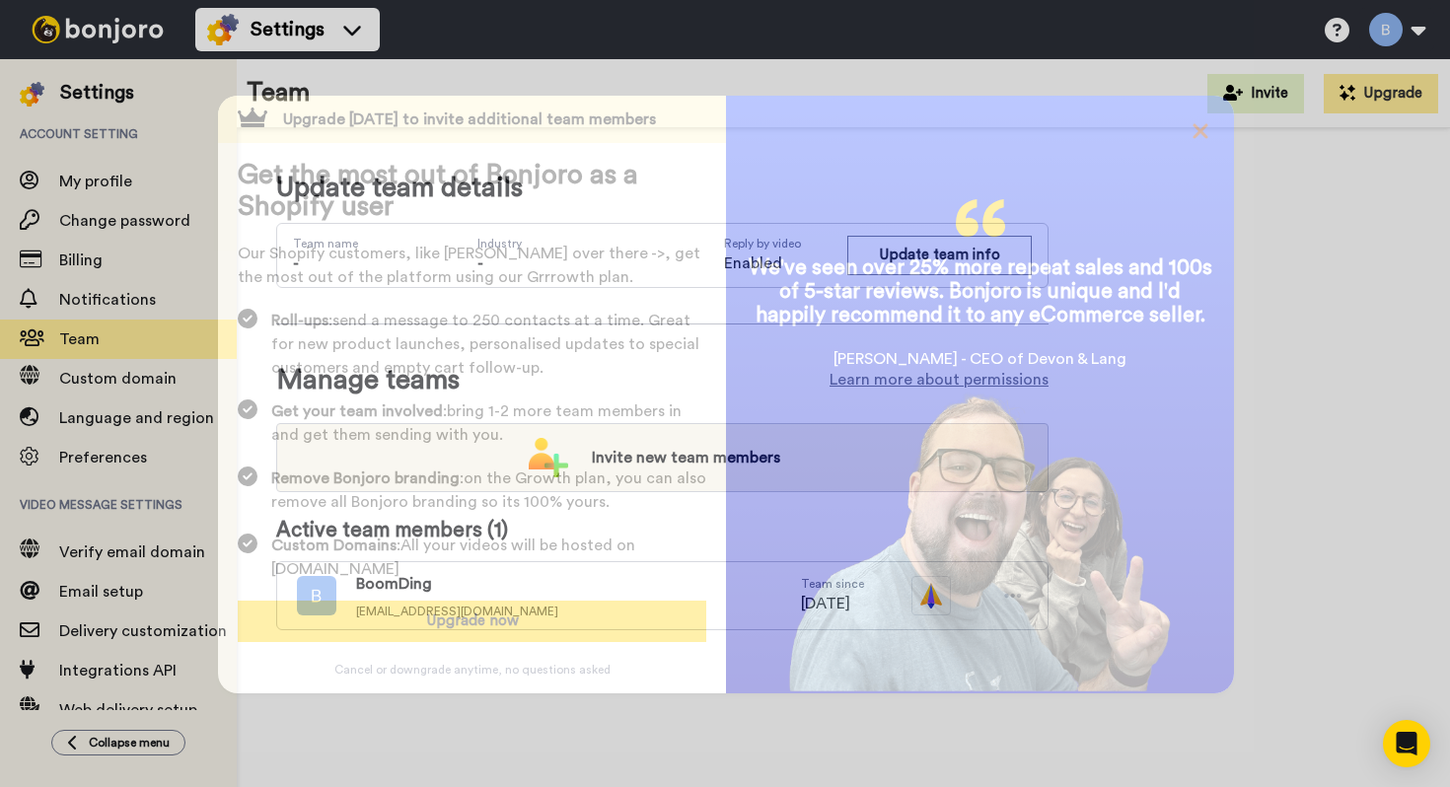
click at [1207, 132] on icon at bounding box center [1201, 131] width 20 height 24
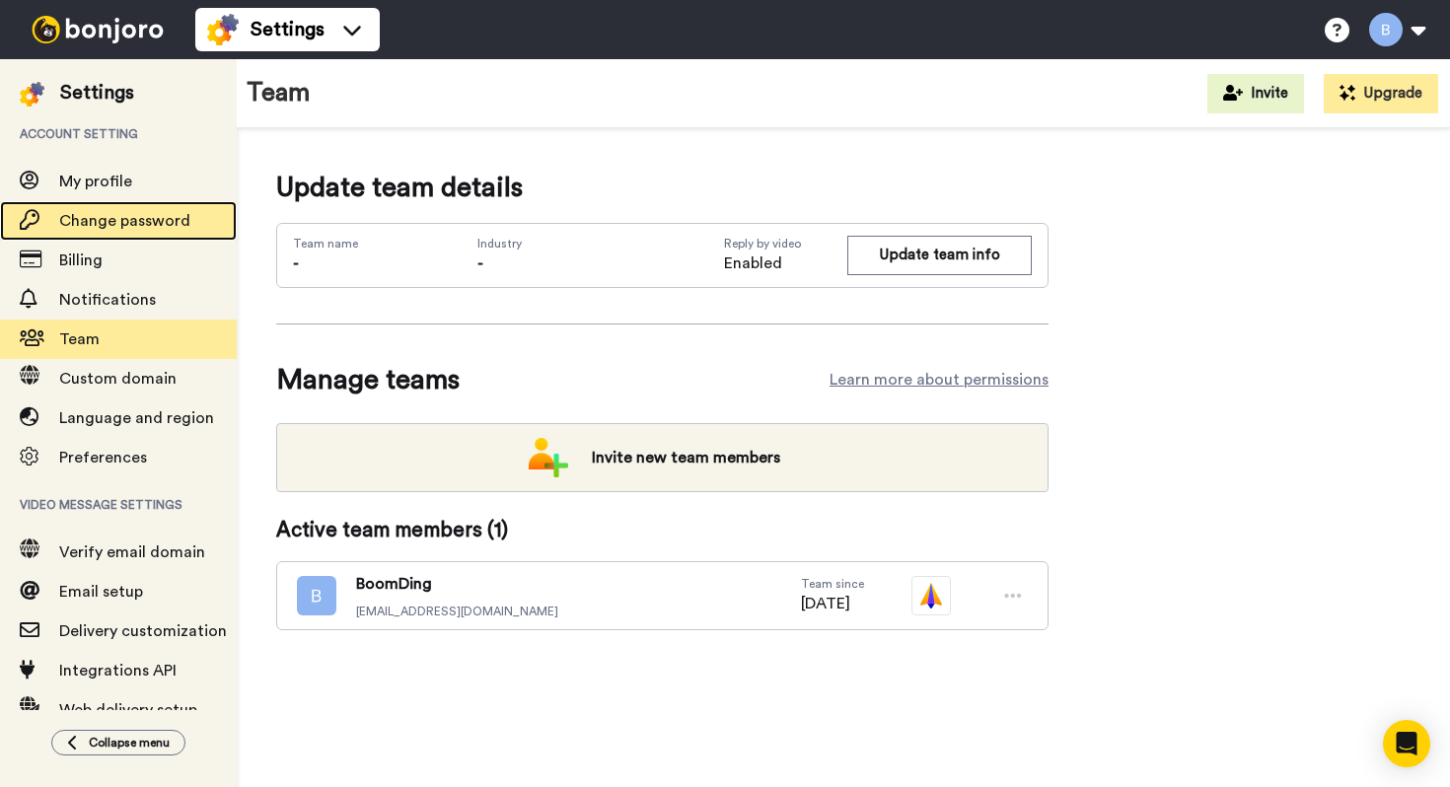
click at [139, 235] on div "Change password" at bounding box center [118, 220] width 237 height 39
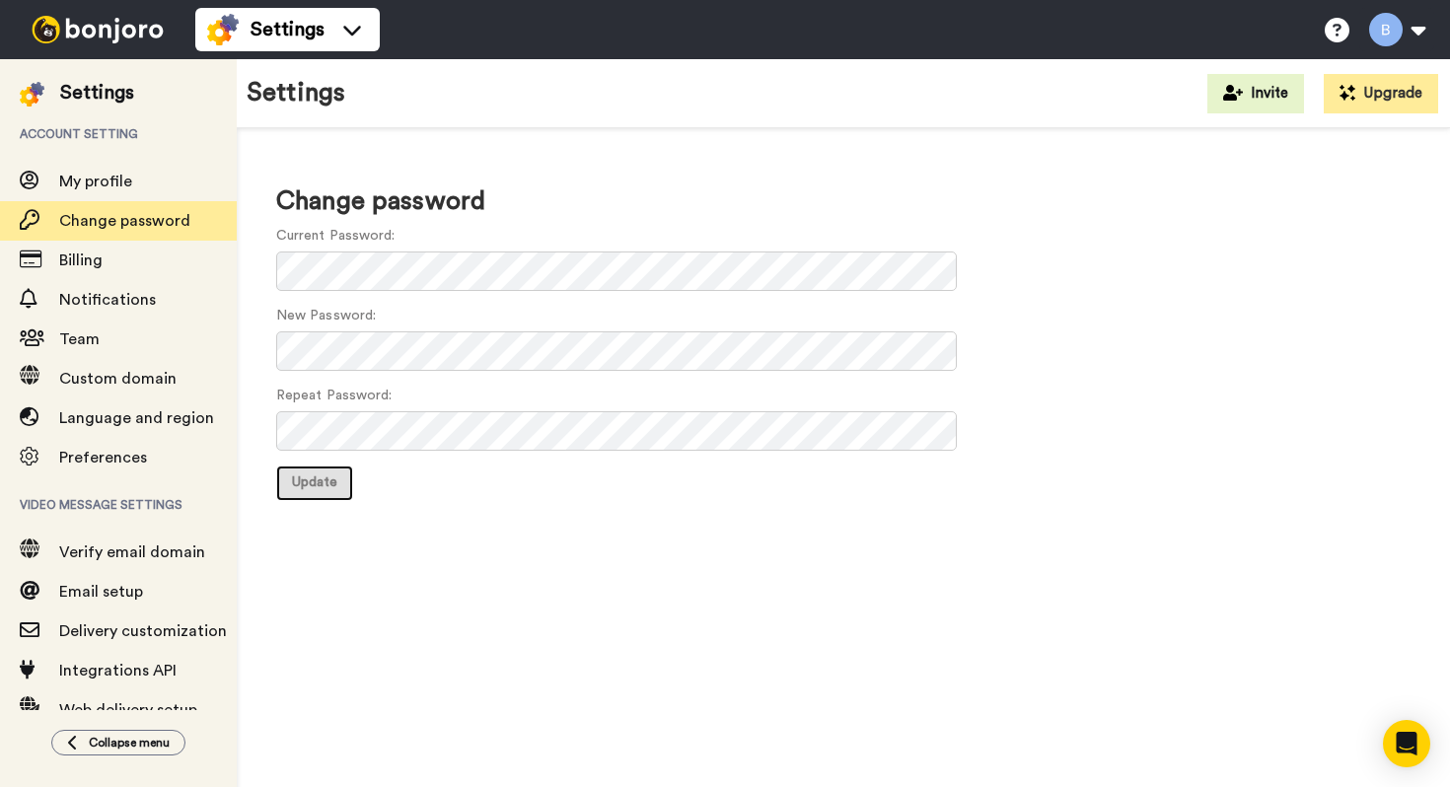
click at [299, 487] on span "Update" at bounding box center [314, 483] width 45 height 14
click at [315, 489] on span "Update" at bounding box center [314, 483] width 45 height 14
click at [592, 370] on form "Current Password: New Password: Repeat Password: Update" at bounding box center [843, 363] width 1135 height 275
click at [331, 476] on span "Update" at bounding box center [314, 483] width 45 height 14
click at [303, 492] on button "Update" at bounding box center [314, 484] width 77 height 36
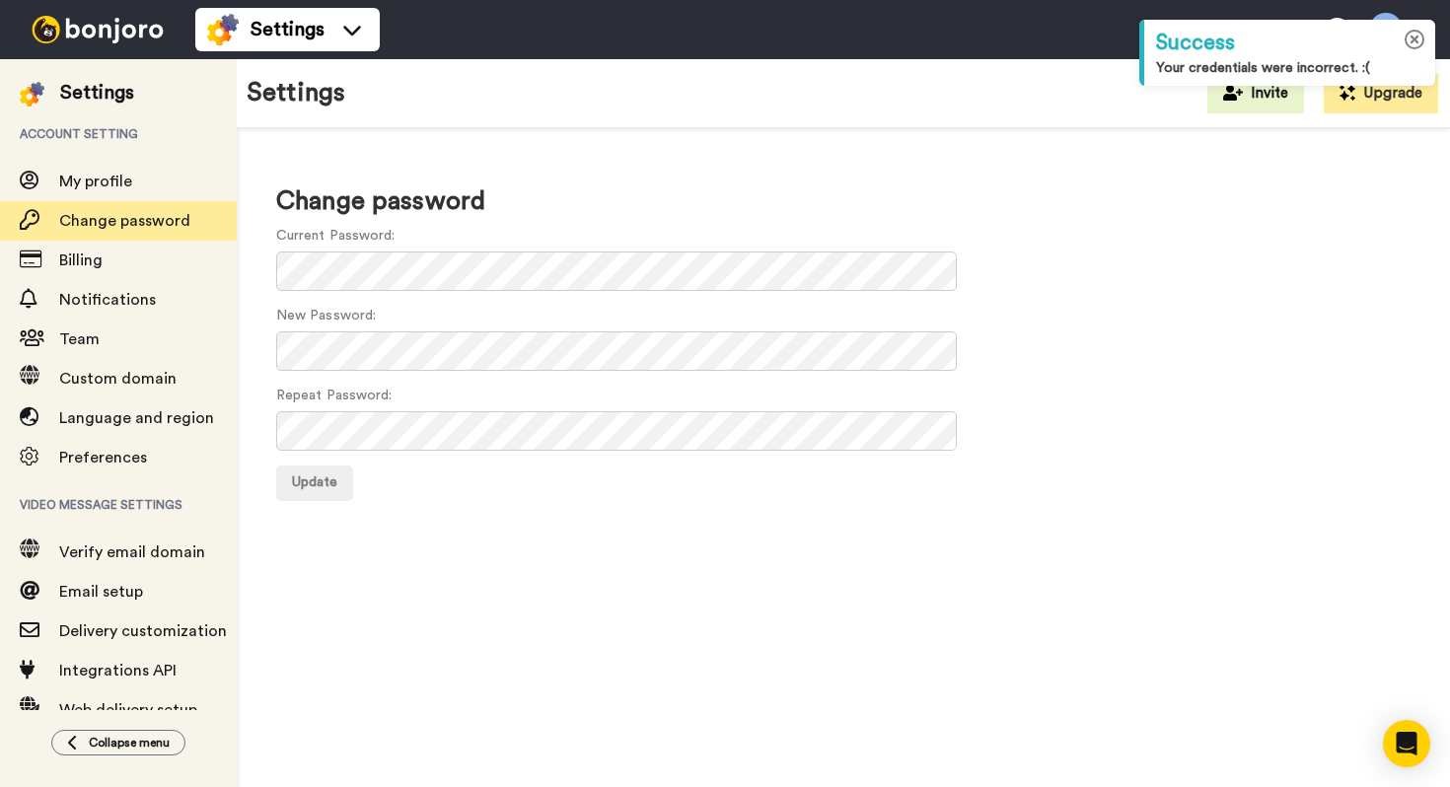
click at [1423, 40] on icon at bounding box center [1415, 40] width 21 height 21
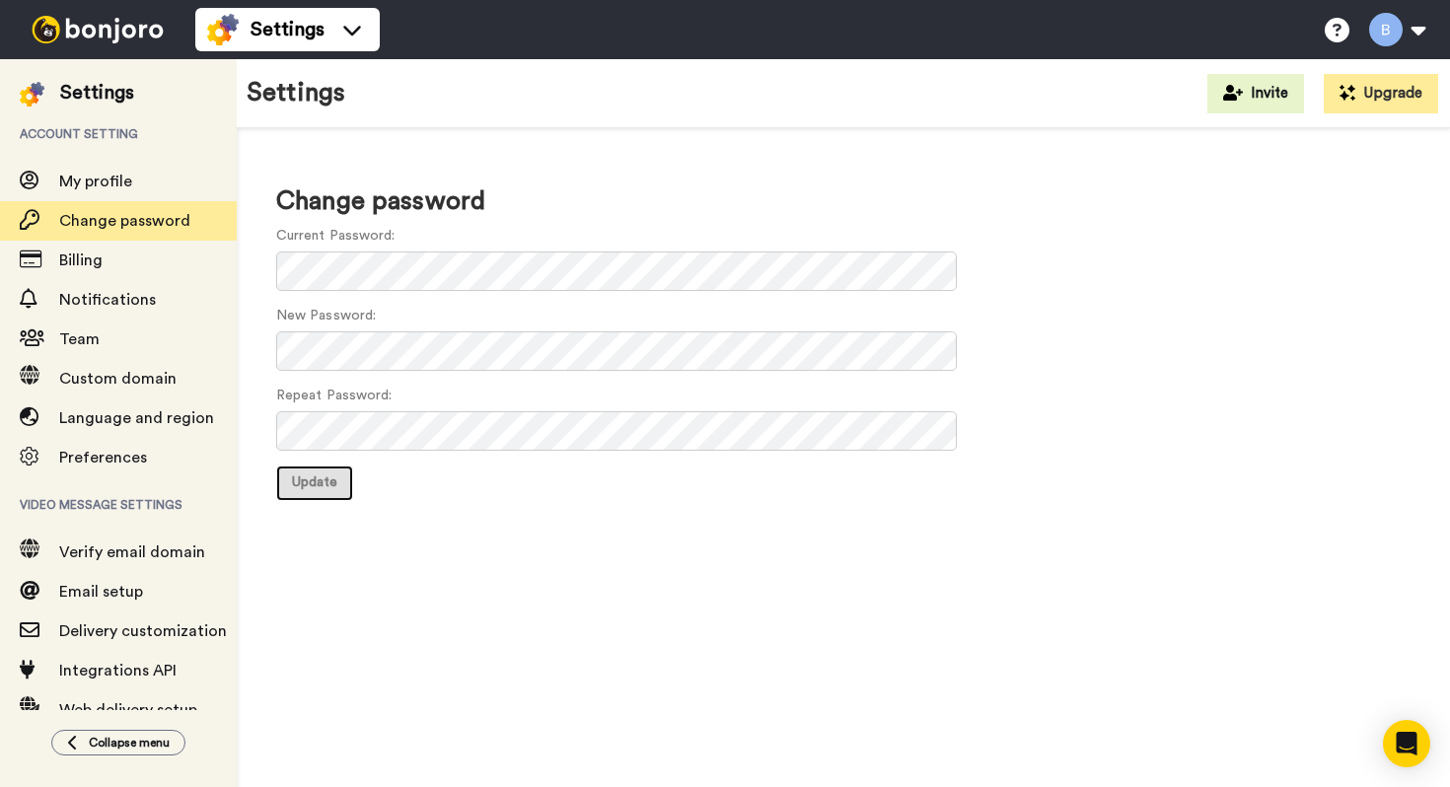
click at [284, 472] on button "Update" at bounding box center [314, 484] width 77 height 36
click at [315, 491] on button "Update" at bounding box center [314, 484] width 77 height 36
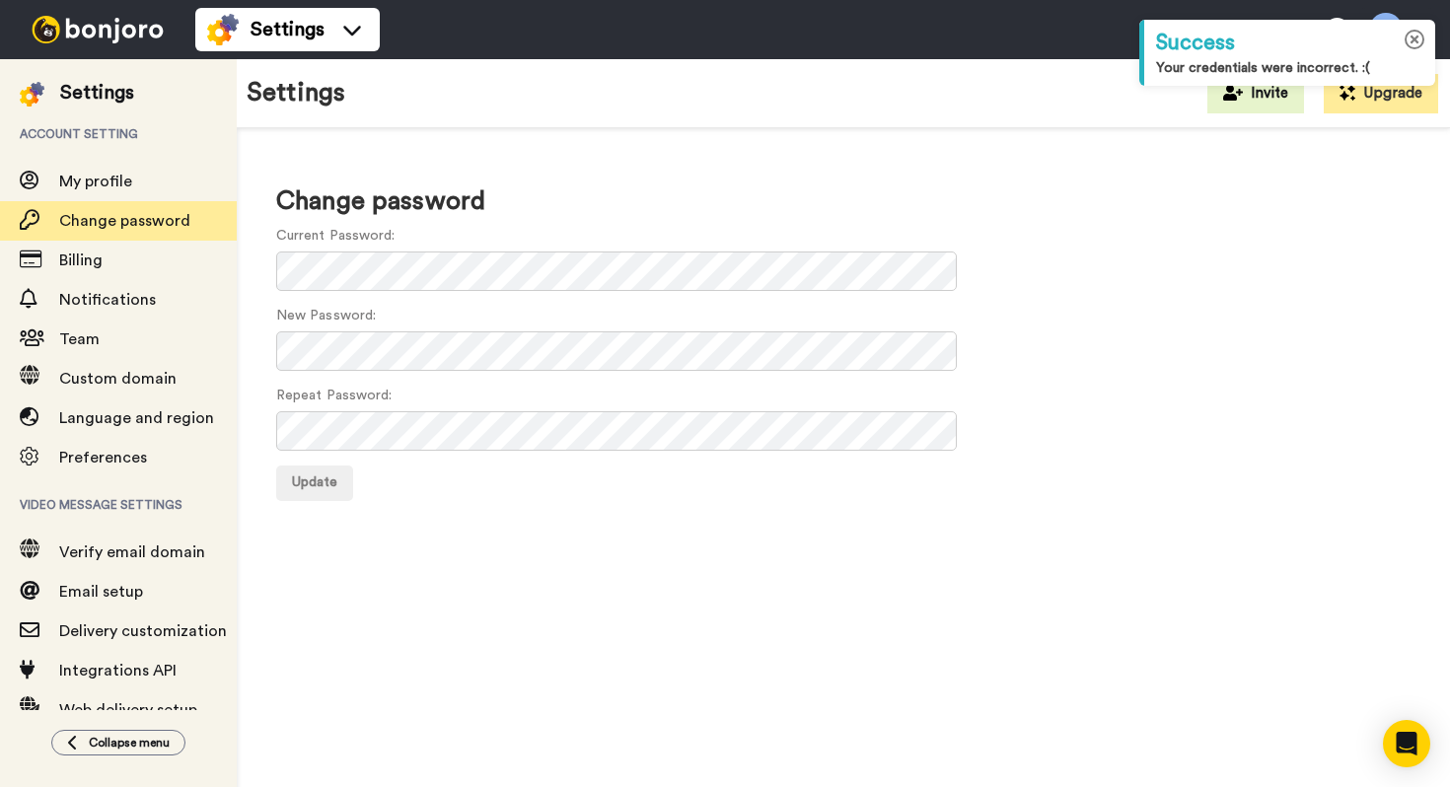
click at [1419, 45] on icon at bounding box center [1415, 40] width 21 height 21
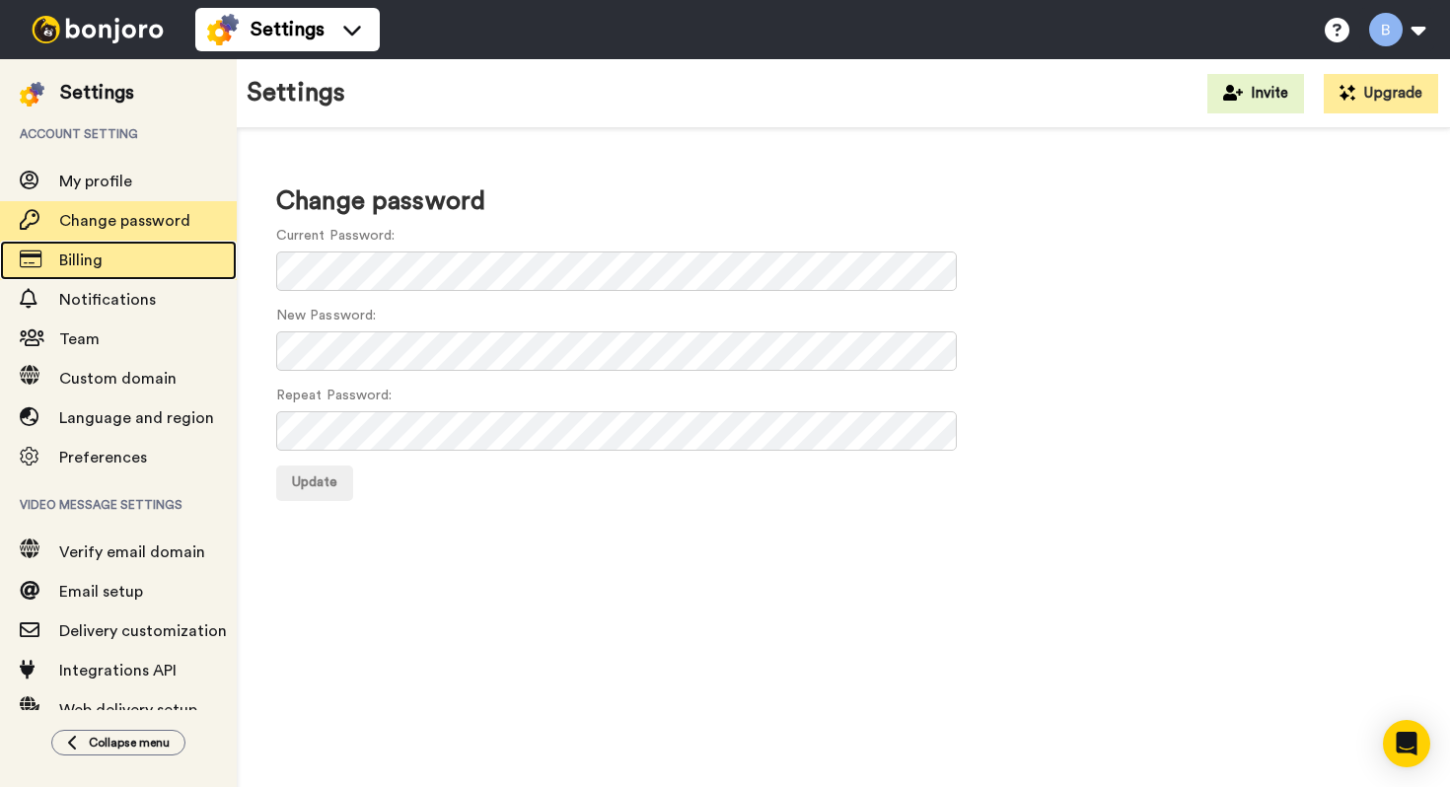
click at [154, 265] on span "Billing" at bounding box center [148, 261] width 178 height 24
